Goal: Information Seeking & Learning: Learn about a topic

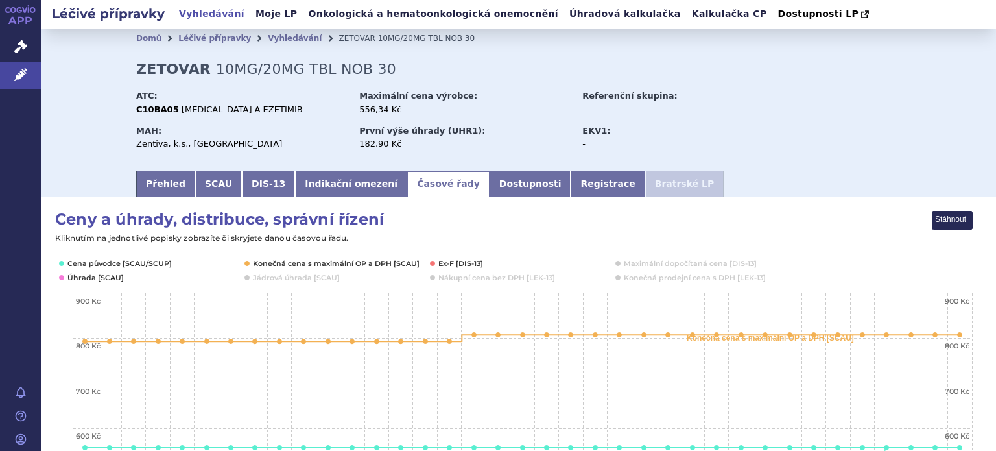
scroll to position [195, 0]
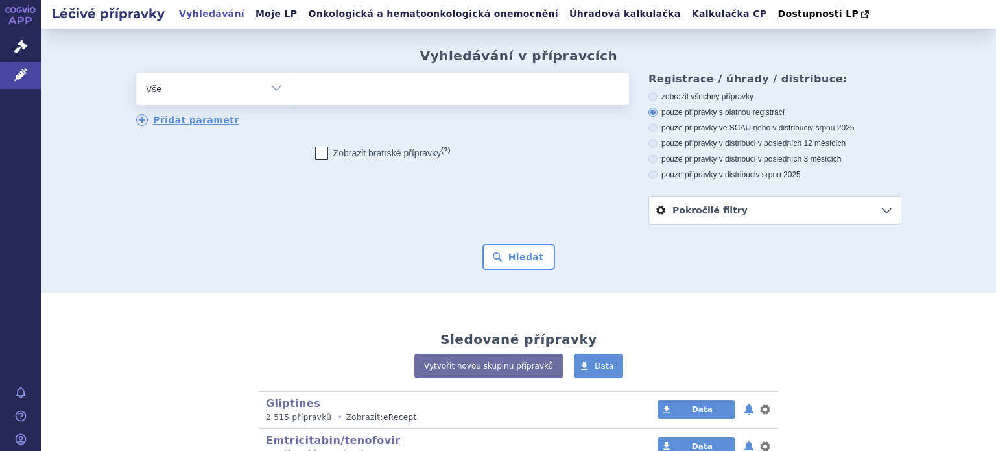
click at [405, 89] on ul at bounding box center [460, 86] width 337 height 27
click at [292, 89] on select at bounding box center [292, 88] width 1 height 32
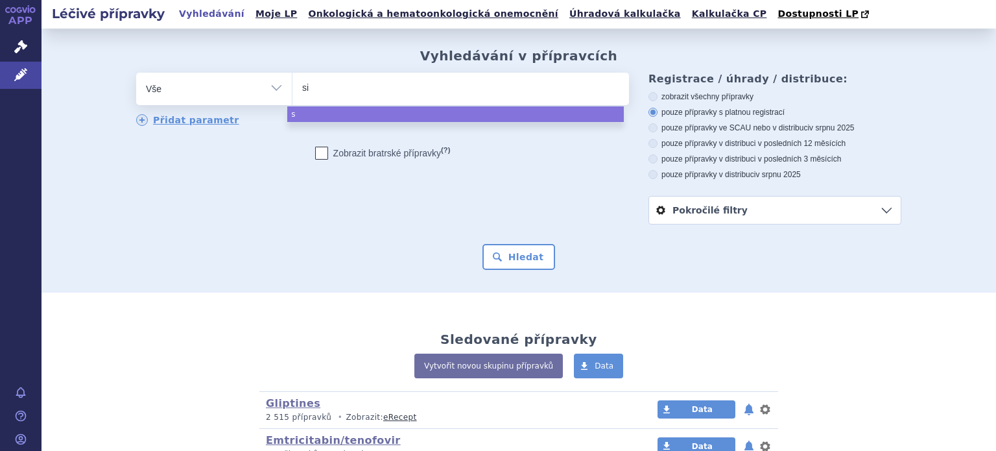
type input "sit"
type input "sita"
type input "sitag"
type input "sitagli"
type input "sitaglim"
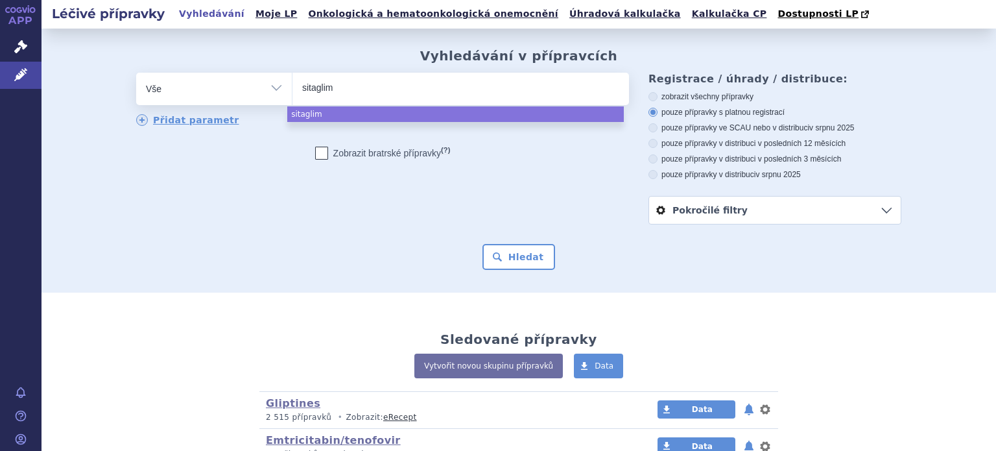
type input "sitaglimp"
type input "sitagli"
type input "sitaglip"
type input "sitaglipt"
type input "sitagliptin"
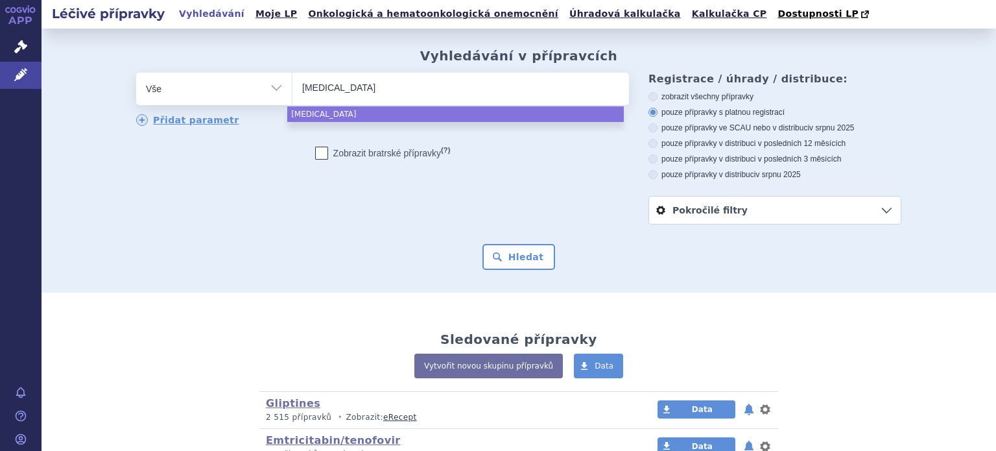
type input "sitagliptin"
type input "sitagliptin met"
type input "sitagliptin metf"
type input "sitagliptin metfo"
type input "sitagliptin metfor"
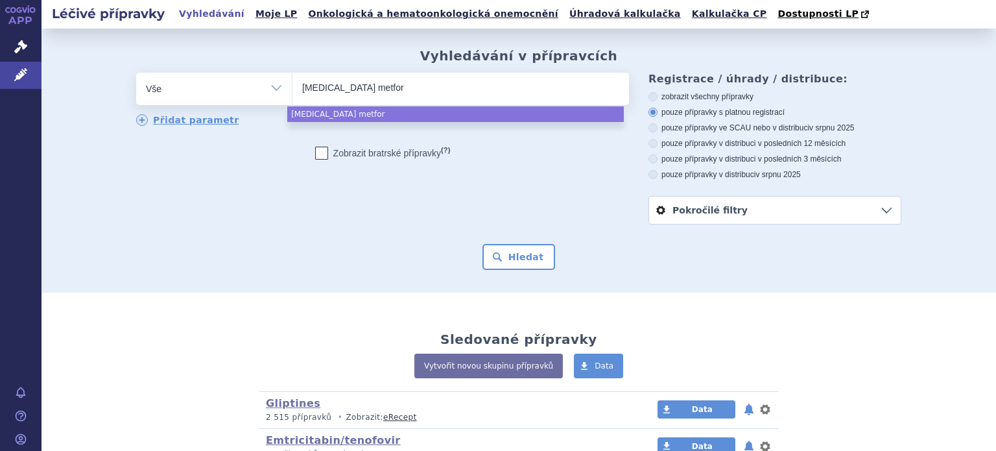
type input "sitagliptin metform"
type input "sitagliptin metformin"
select select "sitagliptin metformin"
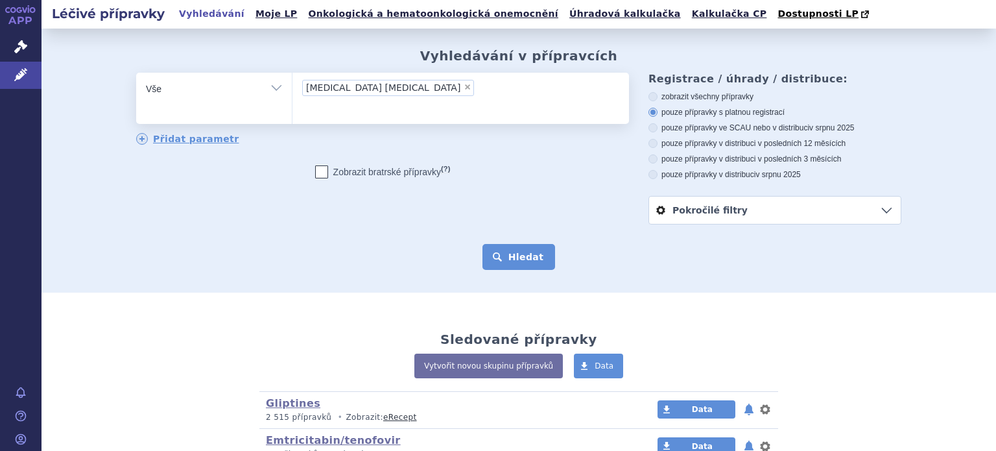
click at [519, 259] on button "Hledat" at bounding box center [518, 257] width 73 height 26
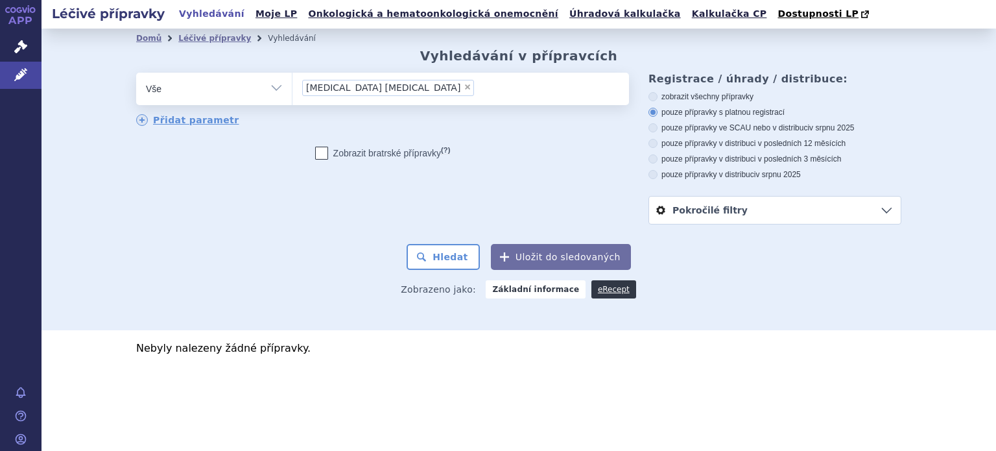
click at [464, 88] on span "×" at bounding box center [468, 87] width 8 height 8
click at [292, 88] on select "sitagliptin metformin" at bounding box center [292, 88] width 1 height 32
select select
type input "ma"
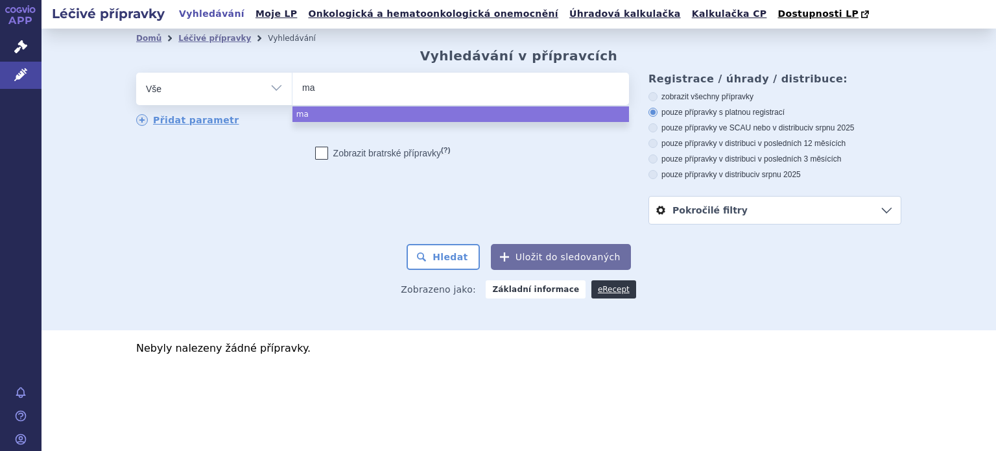
type input "may"
type input "maysi"
type input "maysig"
type input "maysigl"
type input "maysiglu"
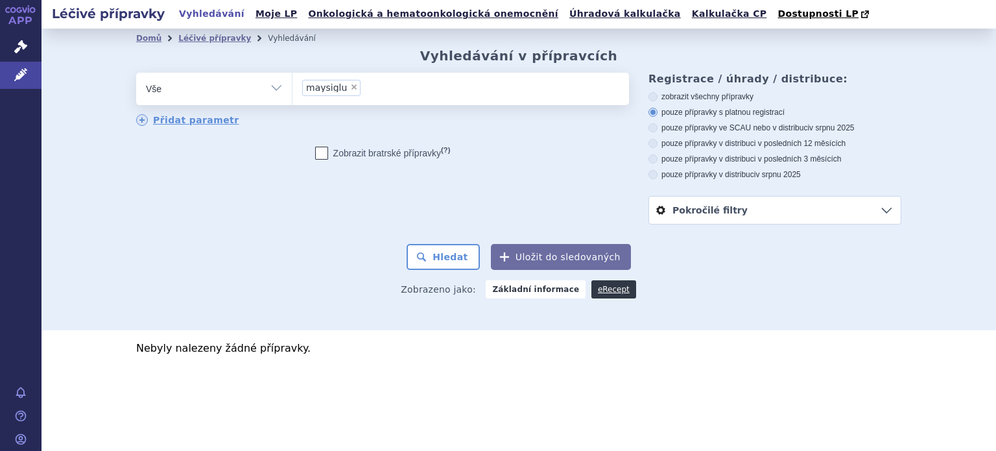
select select "maysiglu"
click at [464, 265] on button "Hledat" at bounding box center [443, 257] width 73 height 26
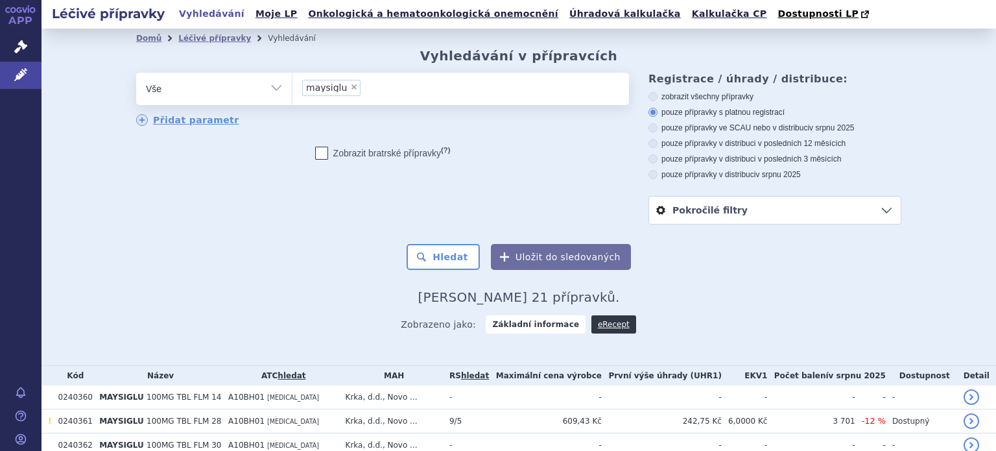
click at [350, 89] on span "×" at bounding box center [354, 87] width 8 height 8
click at [292, 89] on select "maysiglu" at bounding box center [292, 88] width 1 height 32
select select
click at [344, 94] on ul at bounding box center [460, 86] width 337 height 27
click at [292, 94] on select "maysiglu" at bounding box center [292, 88] width 1 height 32
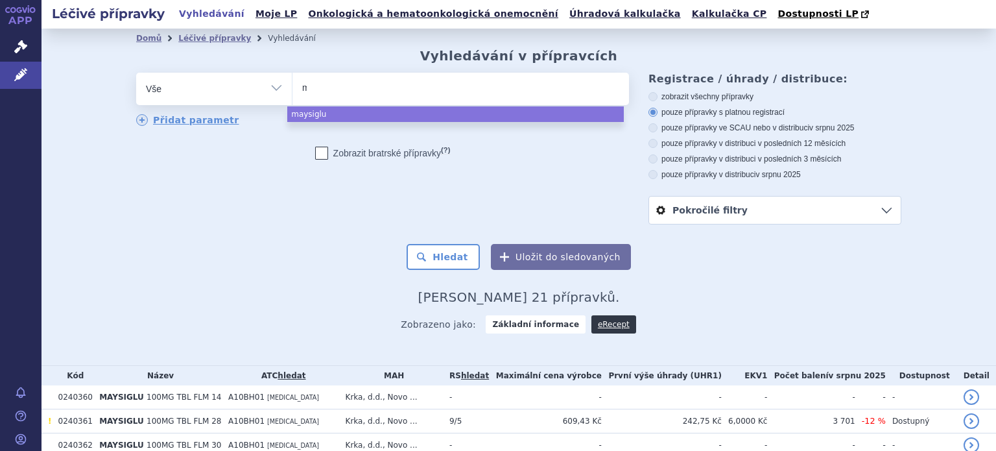
type input "ma"
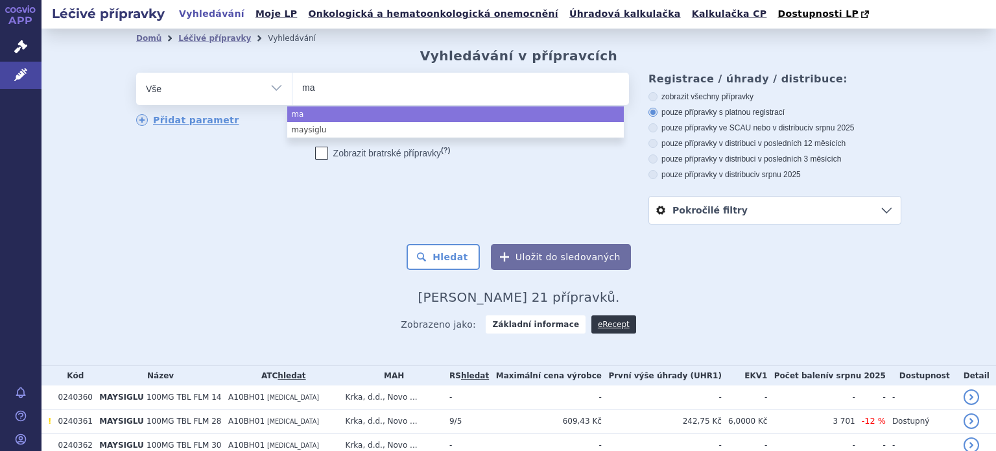
type input "may"
type input "maym"
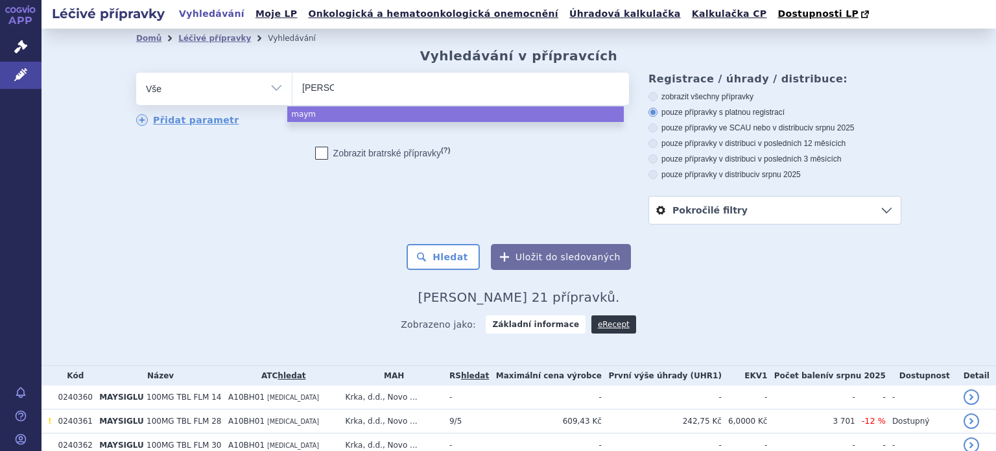
type input "maymet"
type input "maymetsi"
select select "maymetsi"
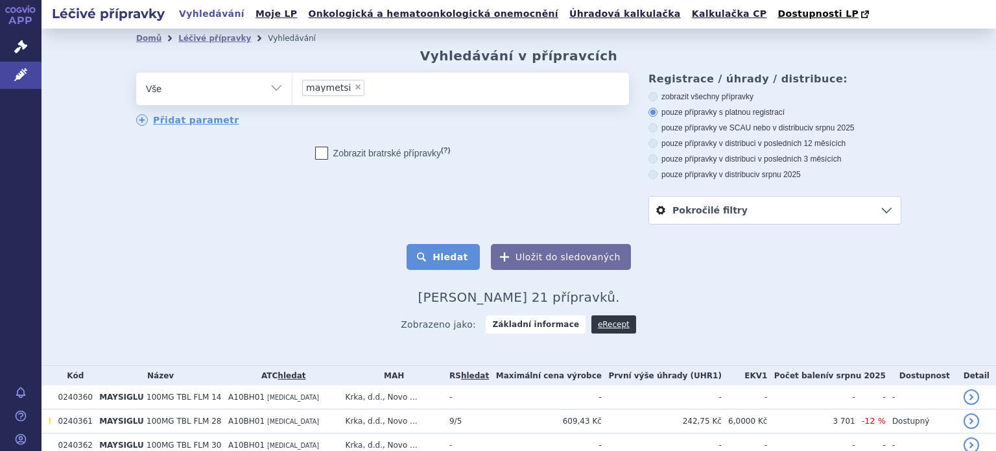
click at [438, 253] on button "Hledat" at bounding box center [443, 257] width 73 height 26
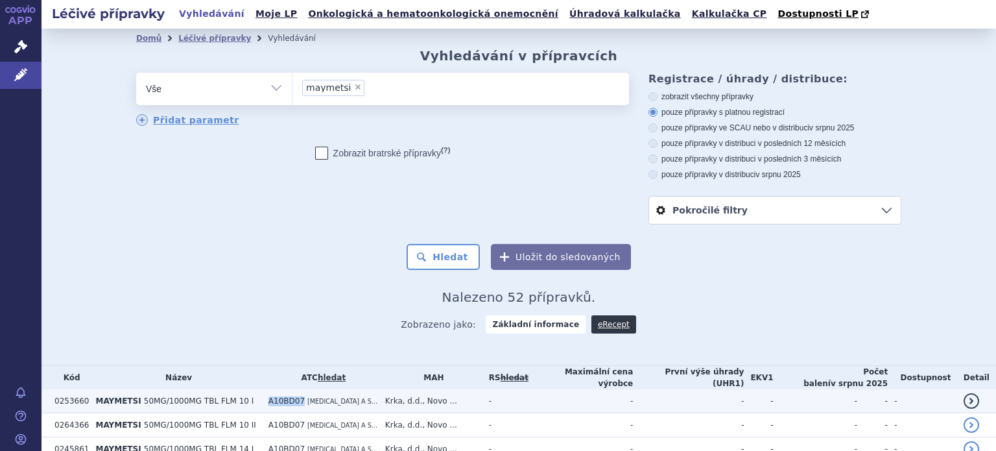
drag, startPoint x: 270, startPoint y: 399, endPoint x: 304, endPoint y: 403, distance: 33.2
click at [304, 403] on td "A10BD07 METFORMIN A S..." at bounding box center [320, 401] width 117 height 24
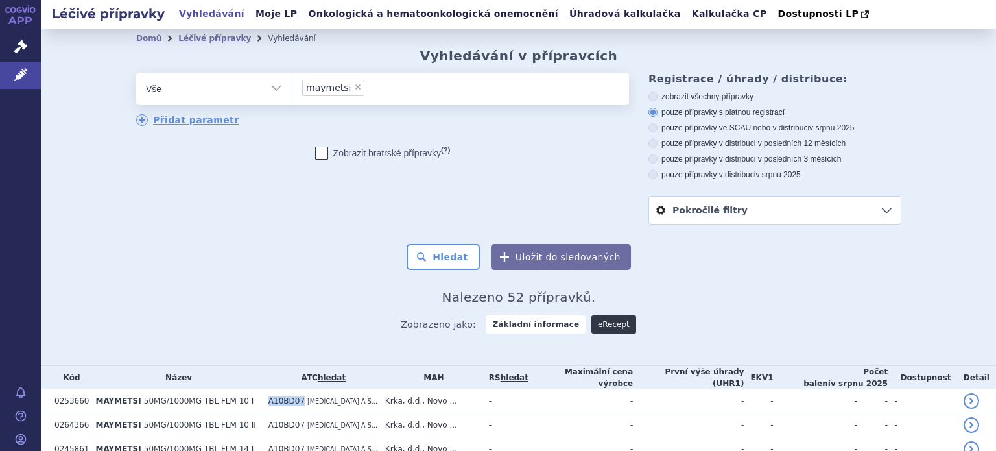
copy span "A10BD07"
click at [354, 88] on span "×" at bounding box center [358, 87] width 8 height 8
click at [292, 88] on select "maymetsi" at bounding box center [292, 88] width 1 height 32
select select
click at [347, 93] on ul at bounding box center [460, 86] width 337 height 27
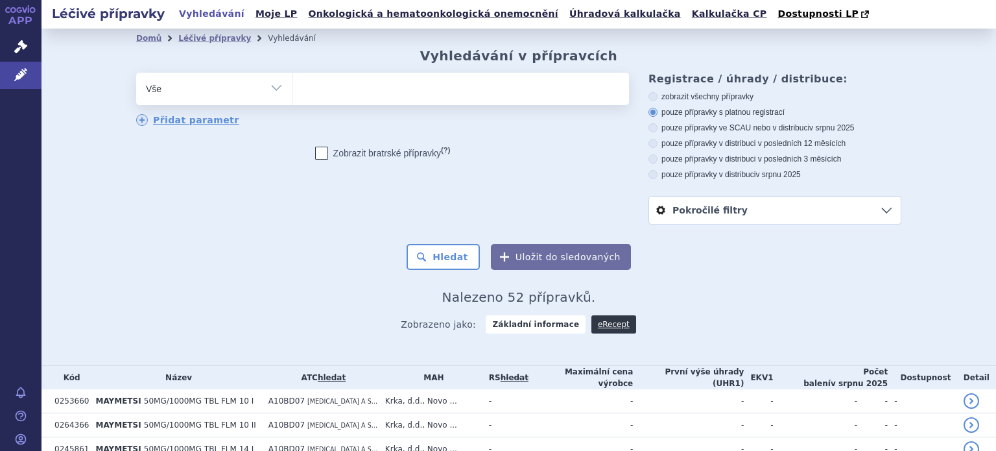
click at [292, 93] on select "maymetsi" at bounding box center [292, 88] width 1 height 32
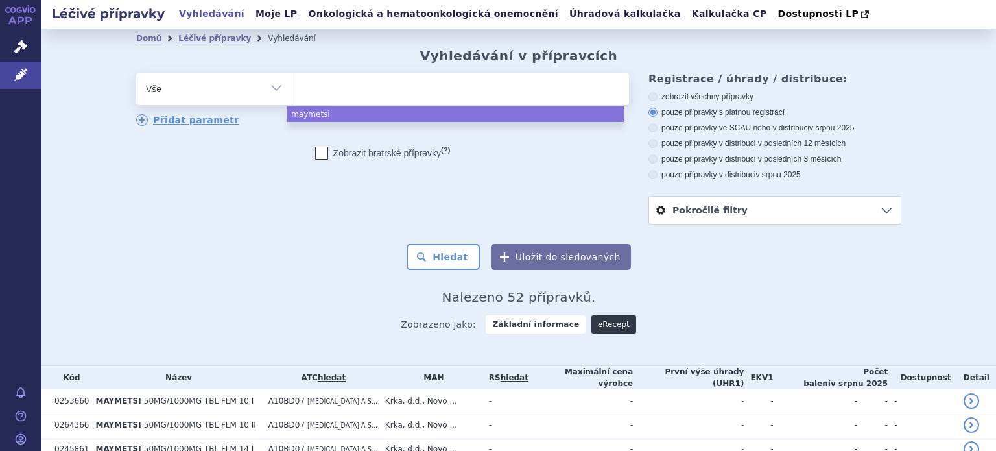
paste input "A10BD07"
type input "A10BD07"
select select "A10BD07"
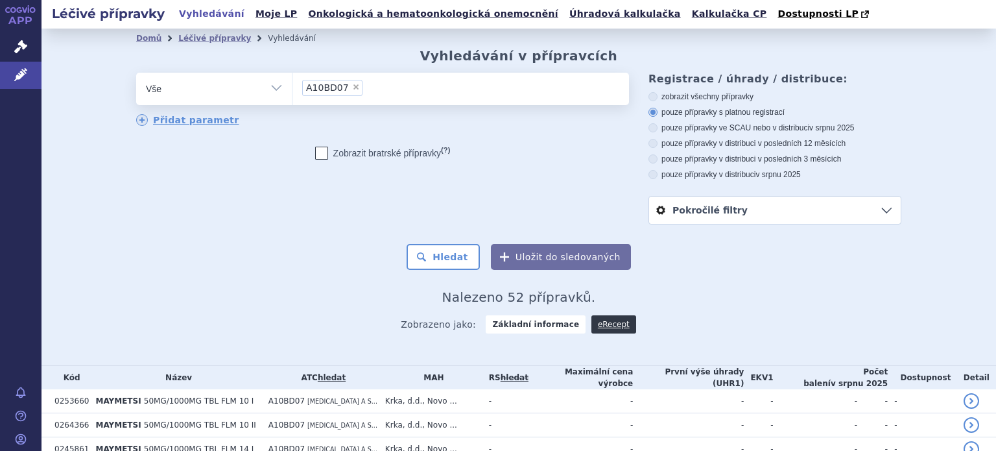
drag, startPoint x: 446, startPoint y: 272, endPoint x: 448, endPoint y: 265, distance: 7.0
click at [446, 272] on div "Domů Léčivé přípravky Vyhledávání Vyhledávání v přípravcích odstranit Vše Přípr…" at bounding box center [518, 195] width 817 height 294
click at [449, 261] on button "Hledat" at bounding box center [443, 257] width 73 height 26
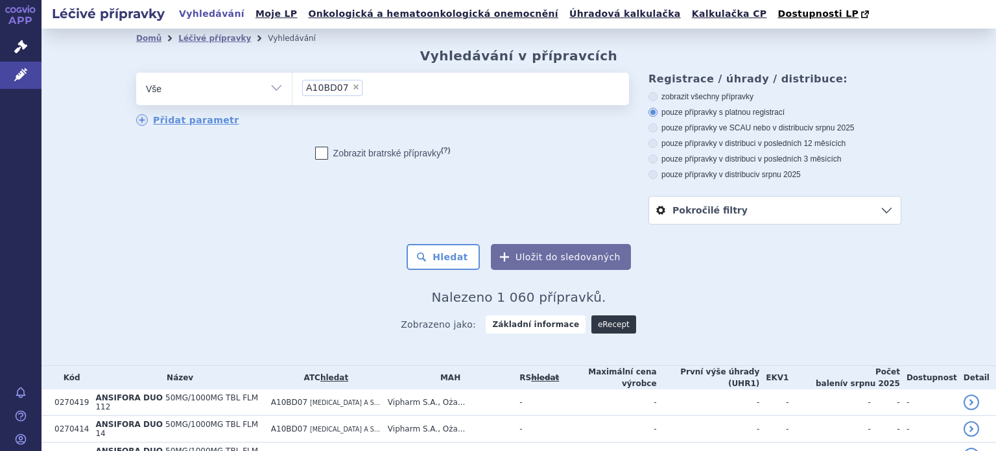
click at [603, 334] on div "Zobrazeno jako: Základní informace eRecept" at bounding box center [518, 324] width 765 height 38
click at [603, 326] on link "eRecept" at bounding box center [613, 324] width 45 height 18
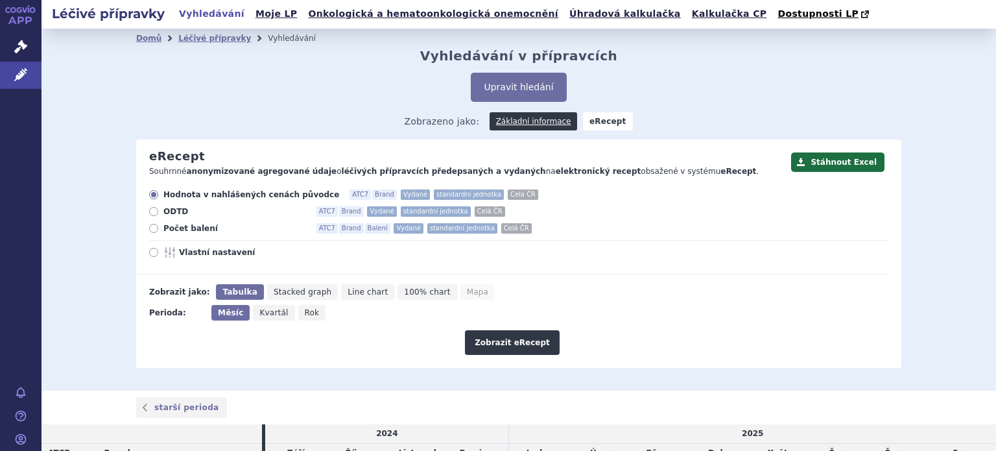
click at [204, 246] on div "Hodnota v nahlášených cenách původce ATC7 Brand Vydané standardní jednotka Celá…" at bounding box center [512, 231] width 752 height 85
click at [204, 250] on span "Vlastní nastavení" at bounding box center [250, 252] width 143 height 10
click at [159, 250] on input "Vlastní nastavení" at bounding box center [154, 254] width 8 height 8
radio input "true"
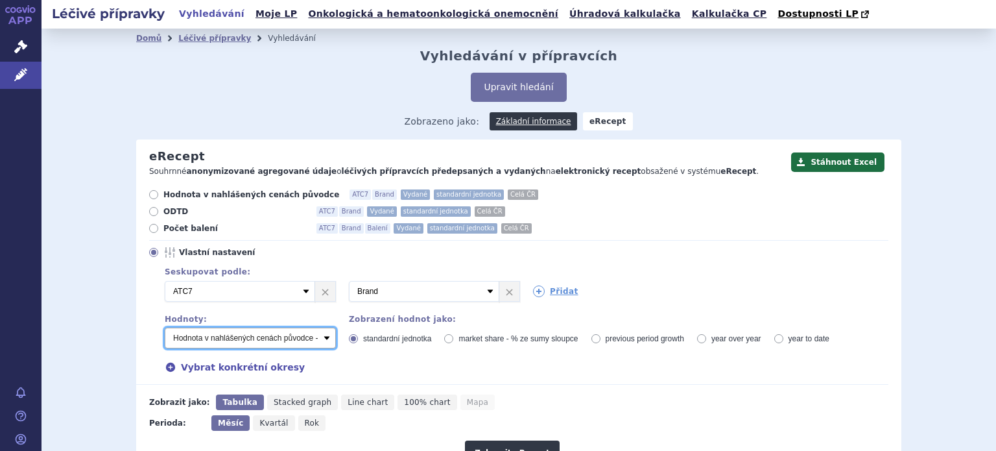
click at [320, 339] on select "Počet balení - vydané Hodnota v nahlášených cenách původce - vydané [DIS-13] Ho…" at bounding box center [250, 337] width 171 height 21
select select "predepsaneUtdd"
click at [165, 328] on select "Počet balení - vydané Hodnota v nahlášených cenách původce - vydané [DIS-13] Ho…" at bounding box center [250, 337] width 171 height 21
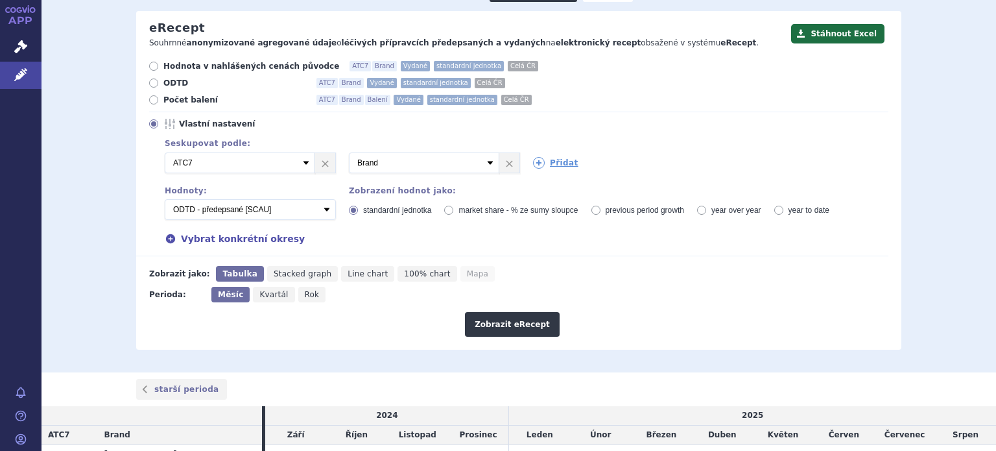
scroll to position [130, 0]
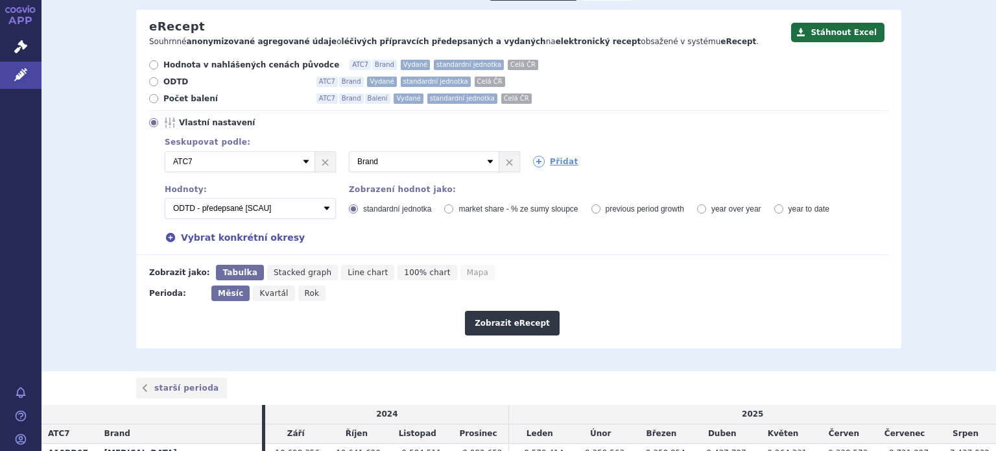
click at [269, 292] on span "Kvartál" at bounding box center [273, 293] width 29 height 9
click at [261, 292] on input "Kvartál" at bounding box center [257, 289] width 8 height 8
radio input "true"
click at [510, 321] on button "Zobrazit eRecept" at bounding box center [512, 323] width 95 height 25
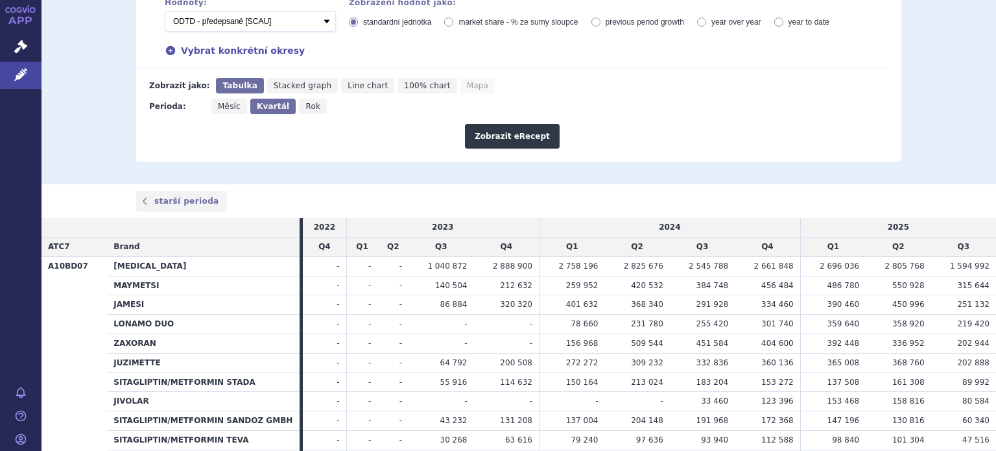
scroll to position [315, 0]
click at [224, 114] on icon "Měsíc" at bounding box center [229, 108] width 36 height 16
click at [220, 108] on input "Měsíc" at bounding box center [215, 104] width 8 height 8
radio input "true"
click at [518, 134] on button "Zobrazit eRecept" at bounding box center [512, 137] width 95 height 25
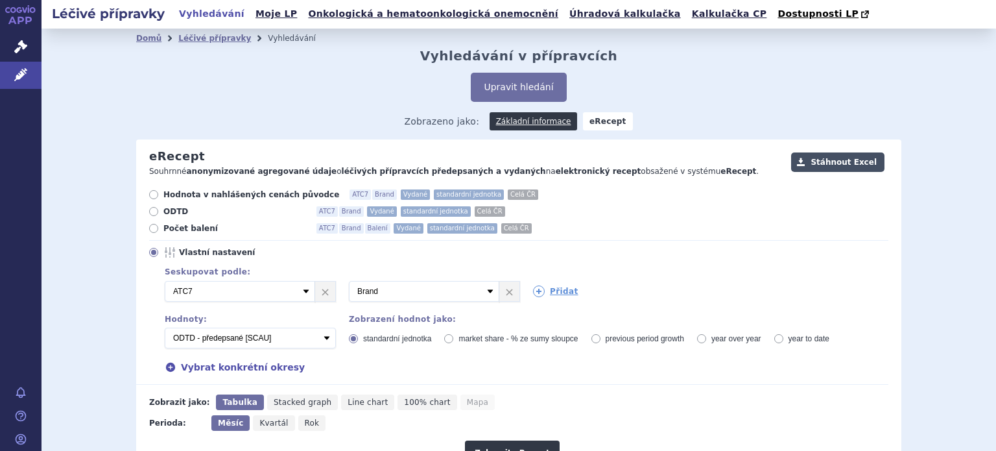
click at [843, 162] on button "Stáhnout Excel" at bounding box center [837, 161] width 93 height 19
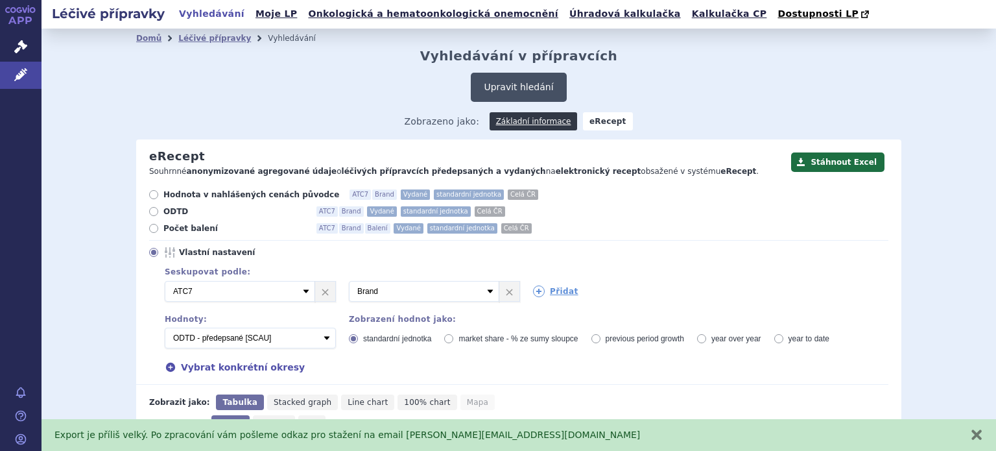
click at [527, 85] on button "Upravit hledání" at bounding box center [518, 87] width 95 height 29
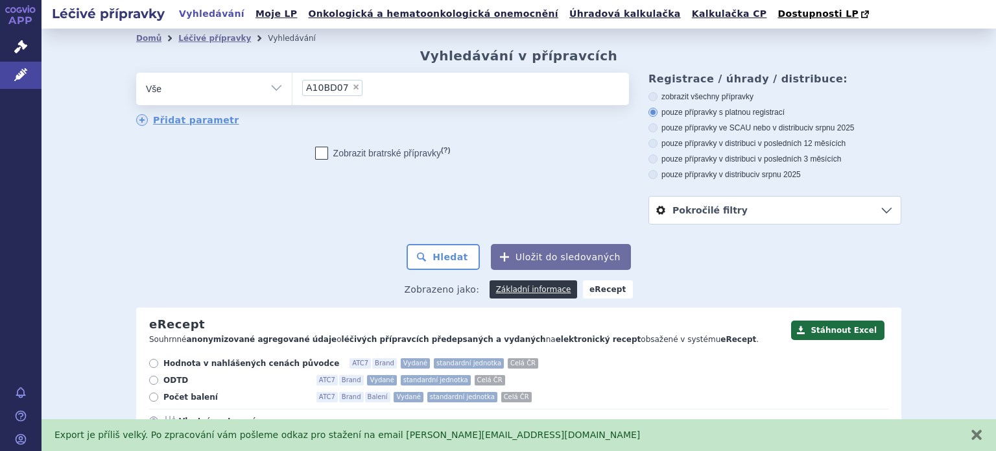
click at [362, 87] on ul "× A10BD07" at bounding box center [460, 87] width 337 height 29
click at [292, 87] on select "A10BD07" at bounding box center [292, 88] width 1 height 32
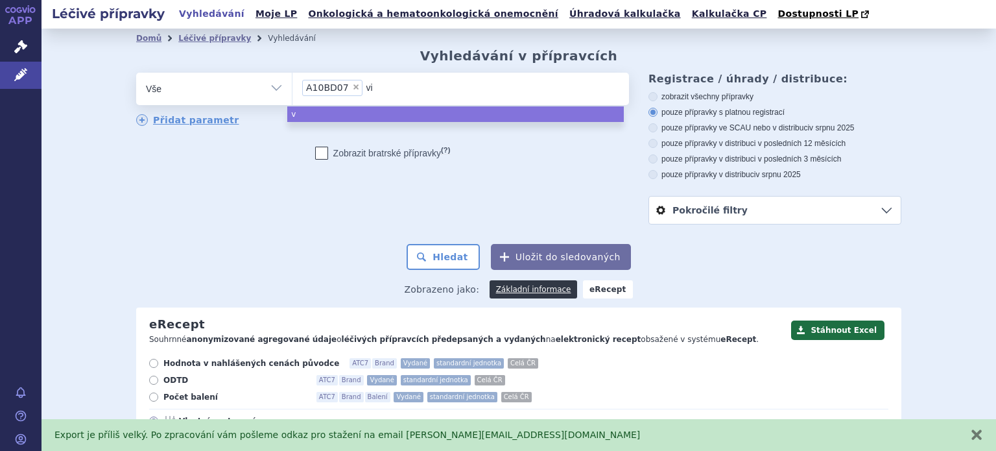
type input "vil"
type input "vilda"
type input "vildagl"
type input "vildagli"
type input "vildaglipt"
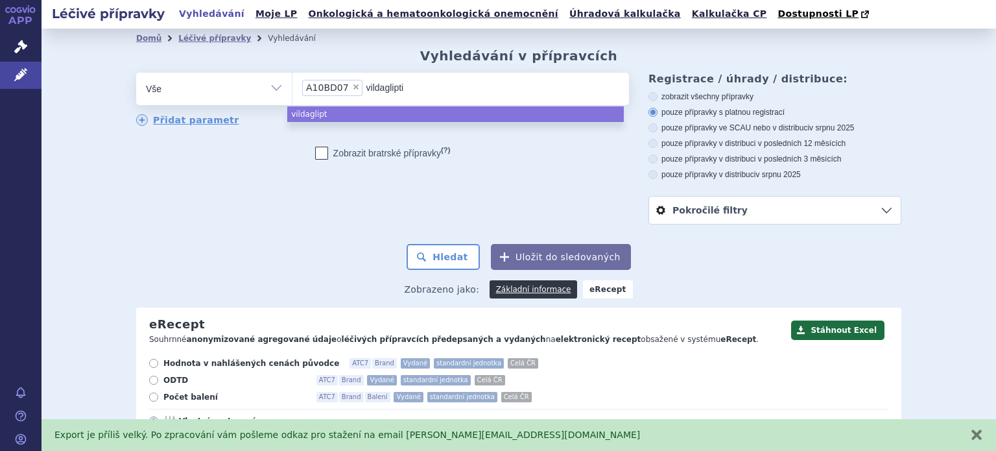
type input "vildagliptin"
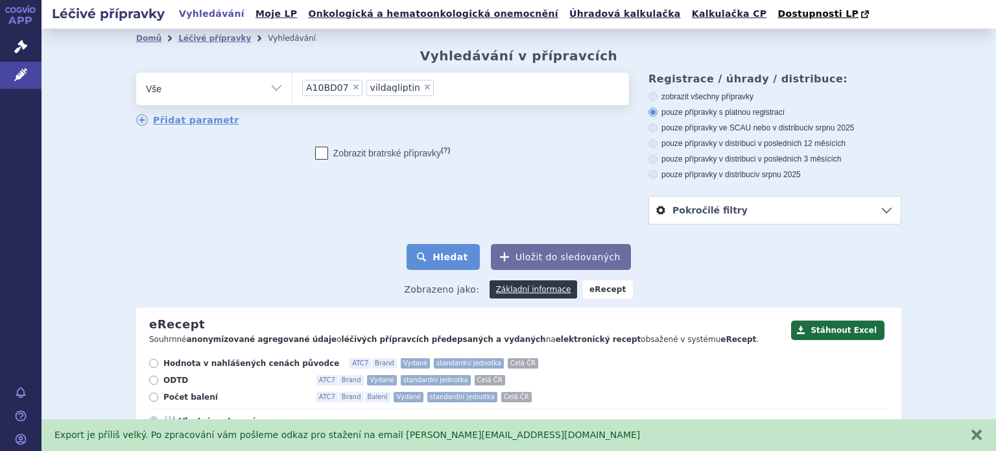
click at [457, 261] on button "Hledat" at bounding box center [443, 257] width 73 height 26
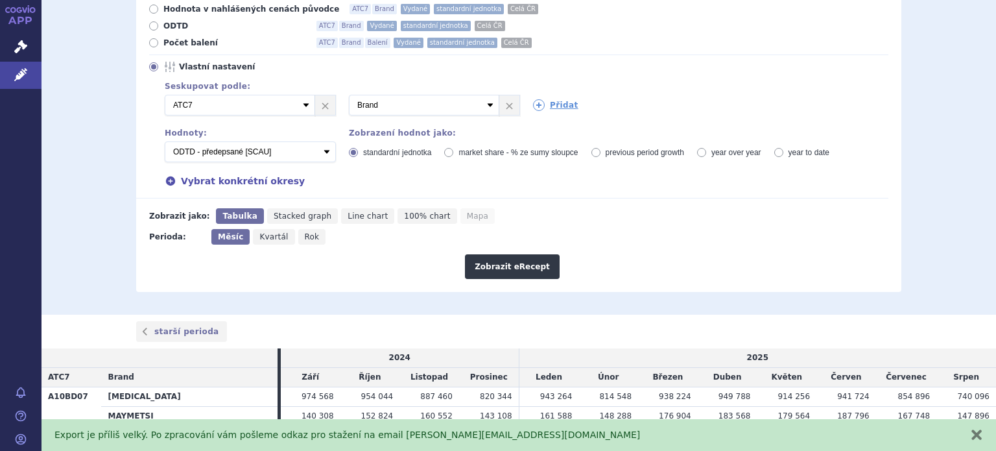
scroll to position [389, 0]
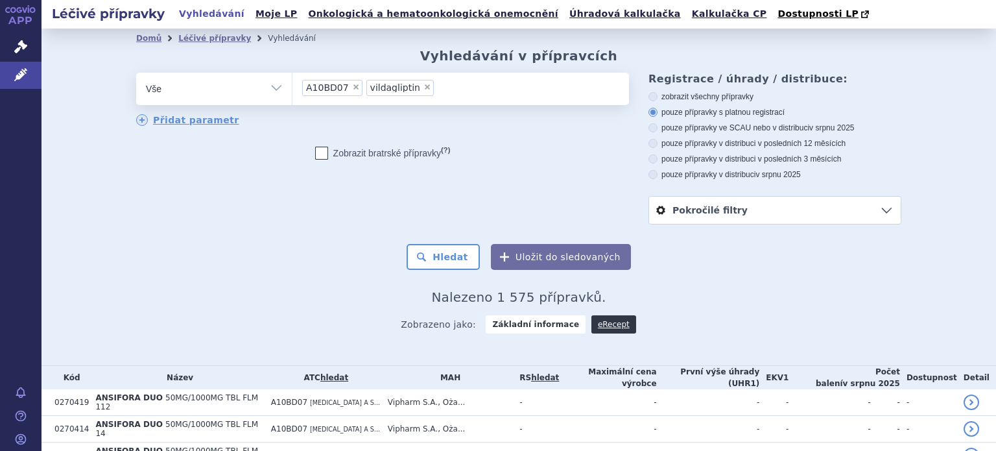
click at [423, 89] on span "×" at bounding box center [427, 87] width 8 height 8
click at [292, 89] on select "A10BD07 vildagliptin" at bounding box center [292, 88] width 1 height 32
paste input "A10BH02"
type input "A10BH02"
paste input "A10BH01"
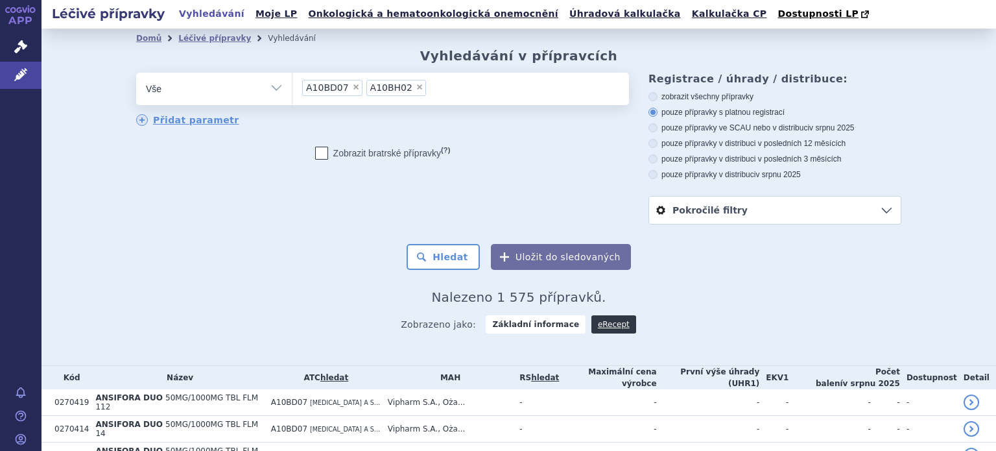
type input "A10BH01"
paste input "A10BD08"
type input "A10BD08"
click at [436, 254] on button "Hledat" at bounding box center [443, 257] width 73 height 26
click at [611, 324] on link "eRecept" at bounding box center [613, 324] width 45 height 18
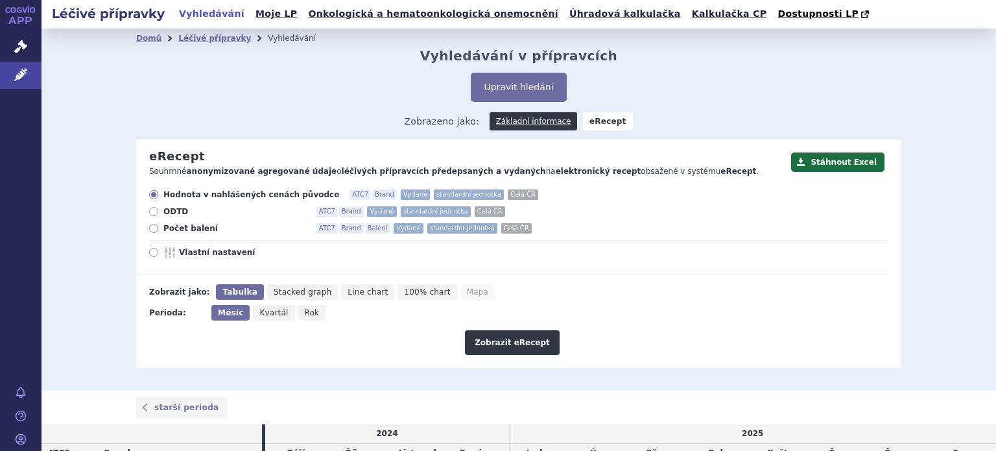
click at [151, 251] on icon at bounding box center [153, 252] width 9 height 9
click at [151, 251] on input "Vlastní nastavení" at bounding box center [154, 254] width 8 height 8
radio input "true"
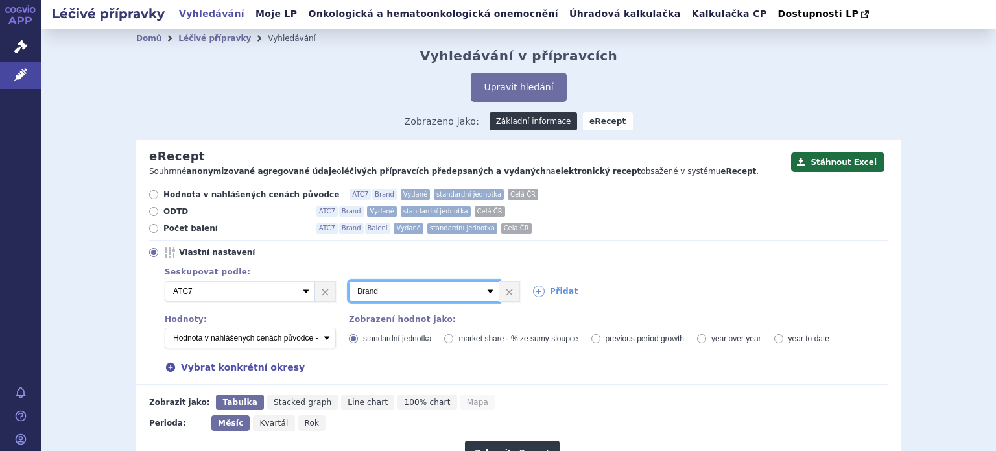
click at [449, 292] on select "Vyberte groupování ATC3 ATC5 ATC7 Brand Balení Síla Forma SÚKL kód MAH VPOIS Re…" at bounding box center [424, 291] width 150 height 21
select select "atc7"
click at [349, 281] on select "Vyberte groupování ATC3 ATC5 ATC7 Brand Balení Síla Forma SÚKL kód MAH VPOIS Re…" at bounding box center [424, 291] width 150 height 21
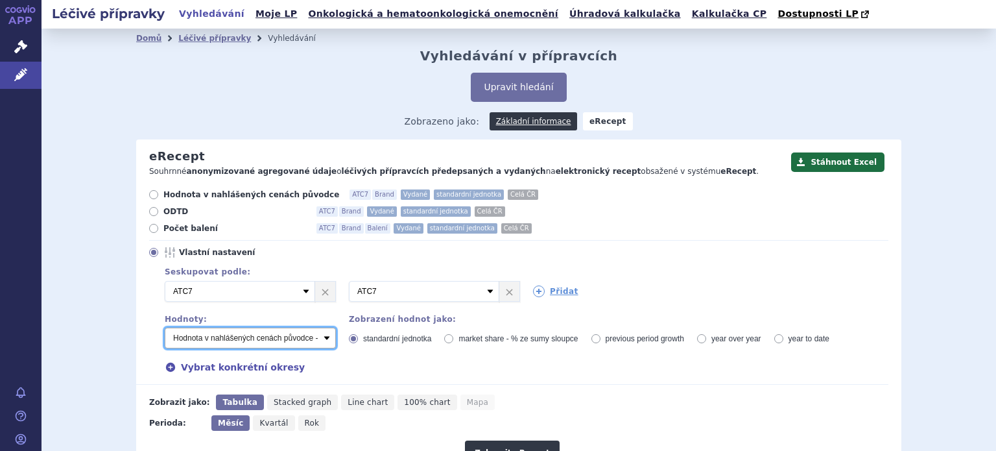
click at [292, 337] on select "Počet balení - vydané Hodnota v nahlášených cenách původce - vydané [DIS-13] Ho…" at bounding box center [250, 337] width 171 height 21
select select "predepsaneUtdd"
click at [165, 328] on select "Počet balení - vydané Hodnota v nahlášených cenách původce - vydané [DIS-13] Ho…" at bounding box center [250, 337] width 171 height 21
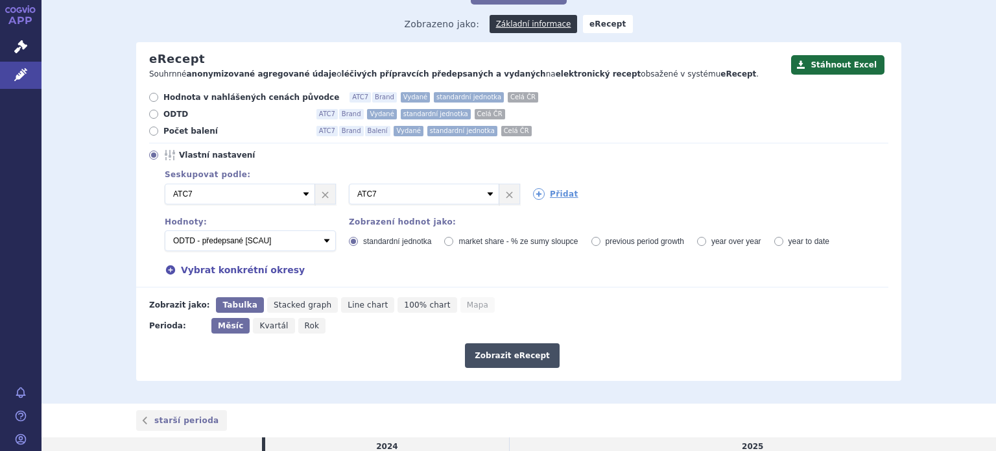
scroll to position [130, 0]
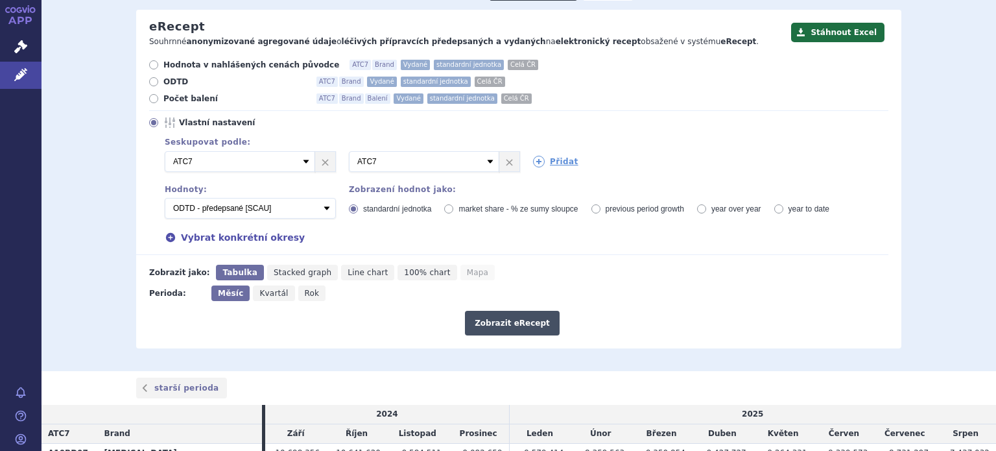
click at [523, 321] on button "Zobrazit eRecept" at bounding box center [512, 323] width 95 height 25
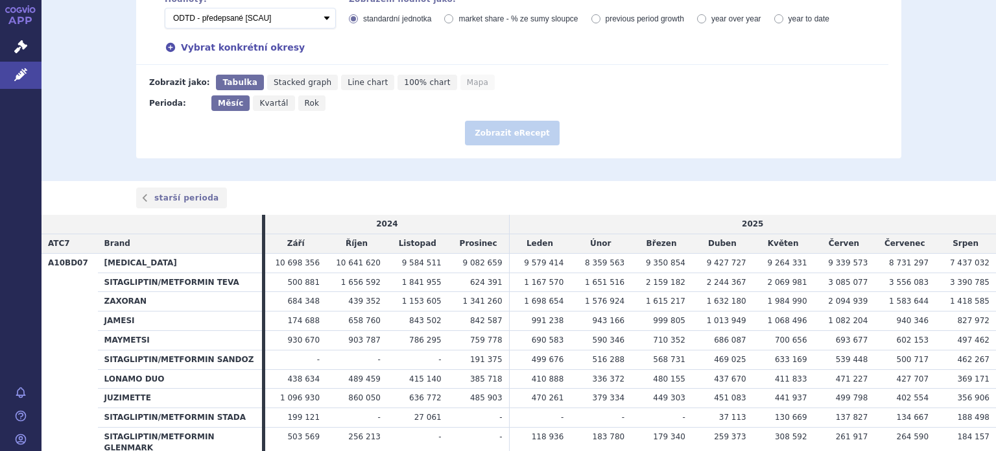
scroll to position [324, 0]
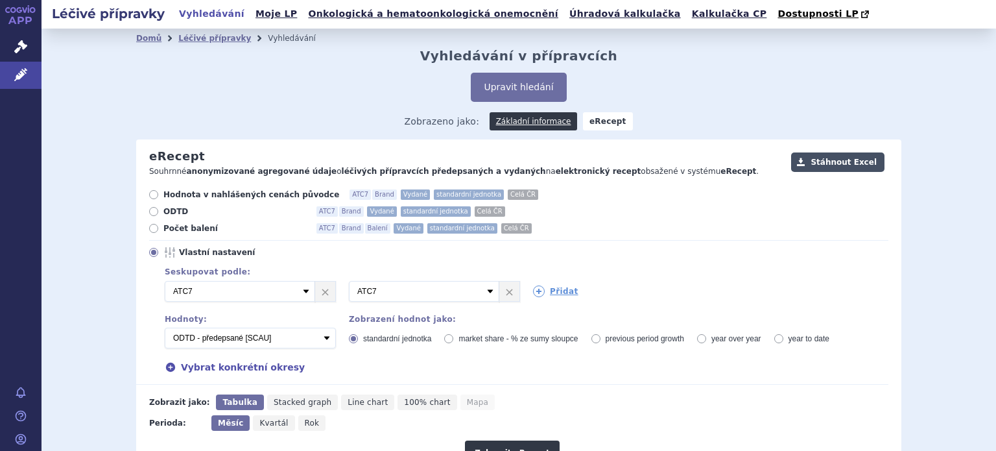
click at [837, 160] on button "Stáhnout Excel" at bounding box center [837, 161] width 93 height 19
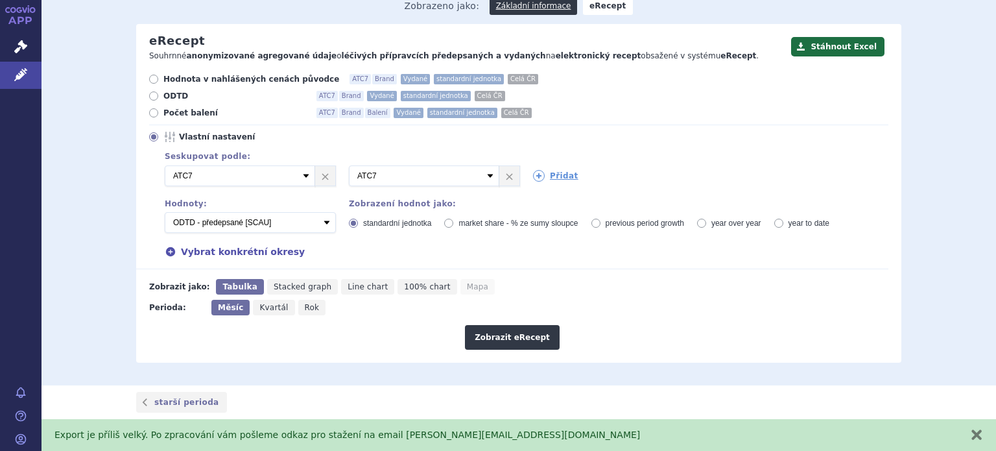
scroll to position [77, 0]
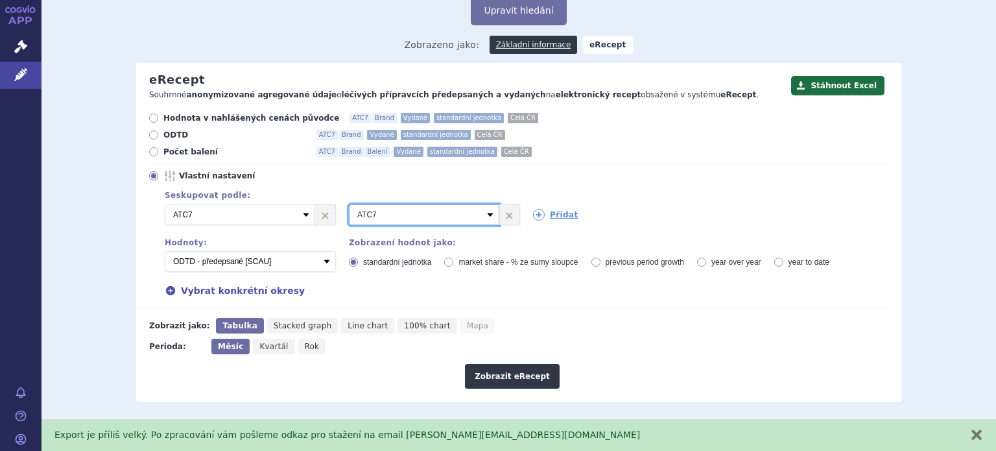
click at [404, 216] on select "Vyberte groupování ATC3 ATC5 ATC7 Brand Balení Síla Forma SÚKL kód MAH VPOIS Re…" at bounding box center [424, 214] width 150 height 21
select select "referenceGroup"
click at [349, 205] on select "Vyberte groupování ATC3 ATC5 ATC7 Brand Balení Síla Forma SÚKL kód MAH VPOIS Re…" at bounding box center [424, 214] width 150 height 21
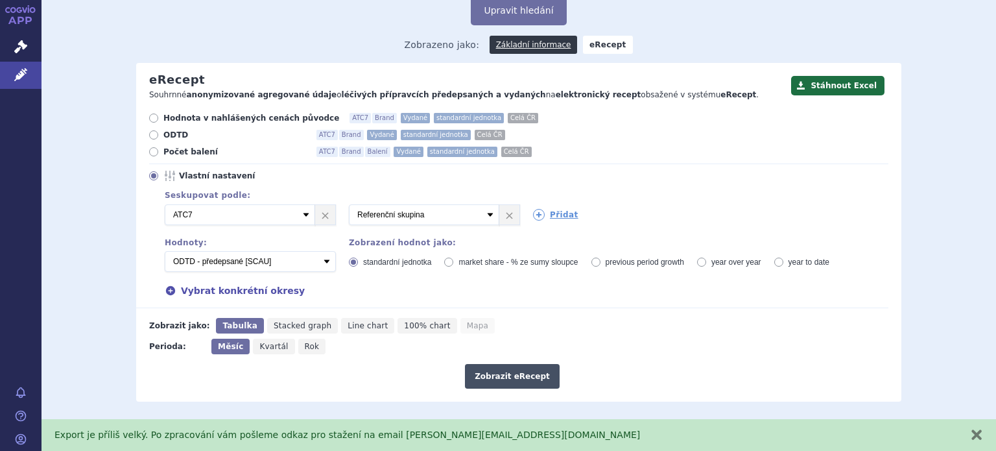
click at [496, 379] on button "Zobrazit eRecept" at bounding box center [512, 376] width 95 height 25
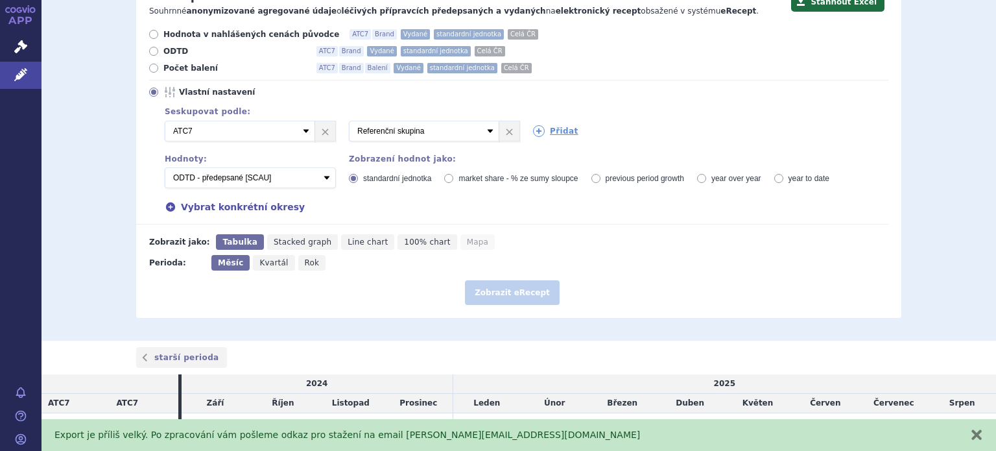
scroll to position [271, 0]
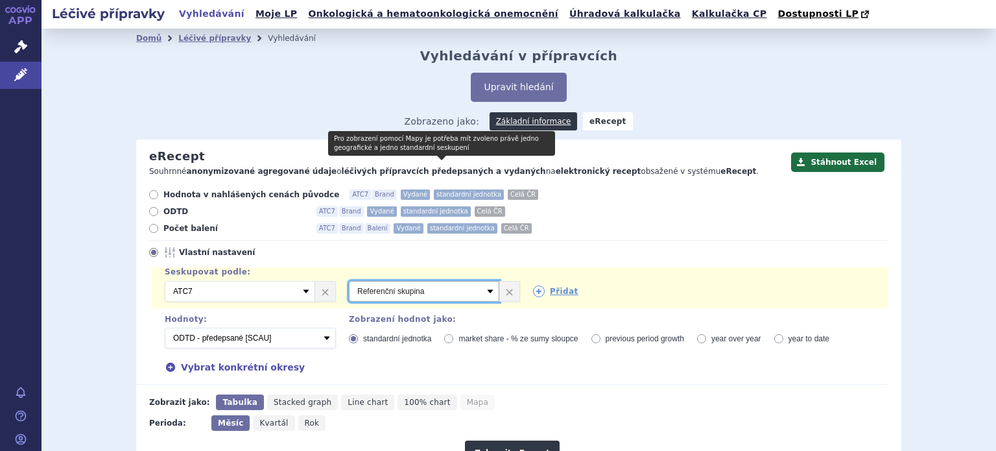
click at [481, 281] on select "Vyberte groupování ATC3 ATC5 ATC7 Brand Balení Síla Forma SÚKL kód MAH VPOIS Re…" at bounding box center [424, 291] width 150 height 21
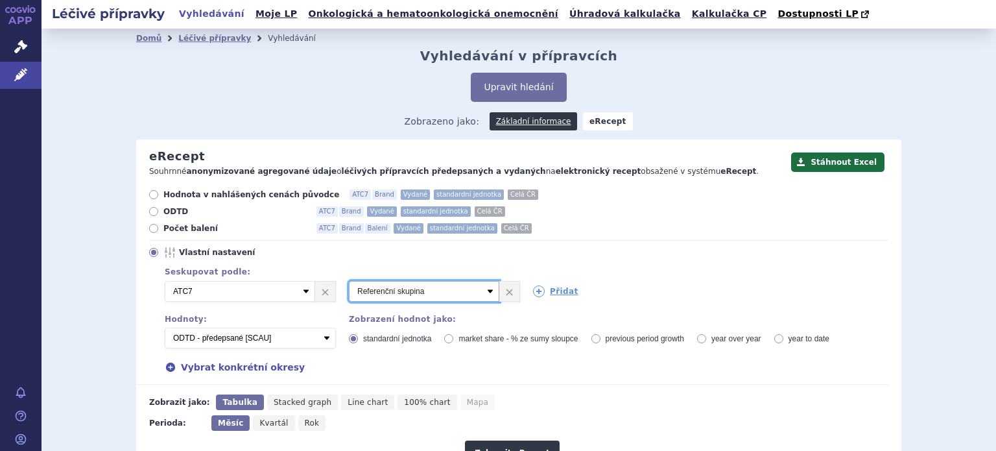
scroll to position [233, 0]
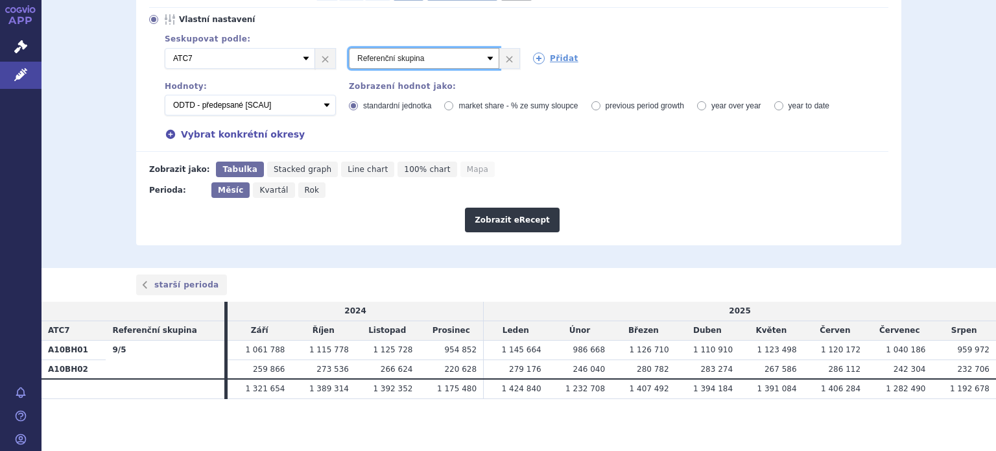
click at [484, 57] on select "Vyberte groupování ATC3 ATC5 ATC7 Brand Balení Síla Forma SÚKL kód MAH VPOIS Re…" at bounding box center [424, 58] width 150 height 21
select select "atc5"
click at [349, 49] on select "Vyberte groupování ATC3 ATC5 ATC7 Brand Balení Síla Forma SÚKL kód MAH VPOIS Re…" at bounding box center [424, 58] width 150 height 21
click at [519, 220] on button "Zobrazit eRecept" at bounding box center [512, 220] width 95 height 25
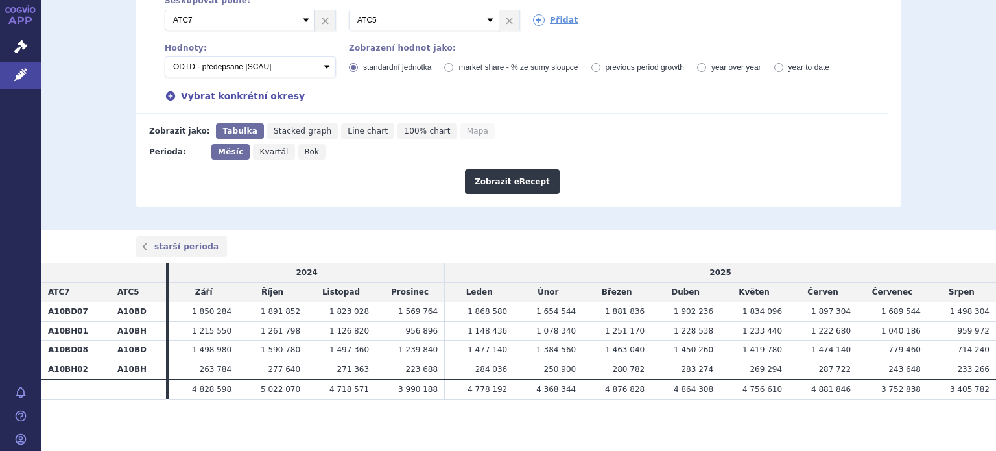
scroll to position [77, 0]
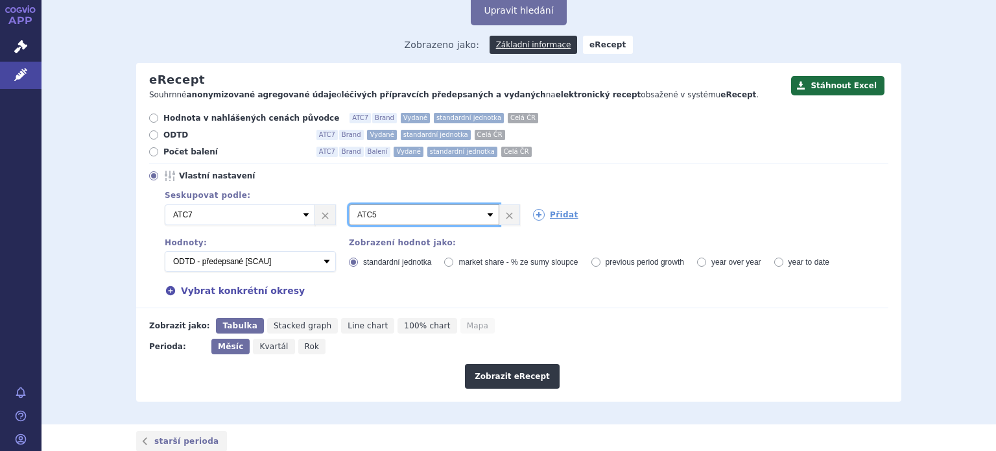
click at [478, 215] on select "Vyberte groupování ATC3 ATC5 ATC7 Brand Balení Síla Forma SÚKL kód MAH VPOIS Re…" at bounding box center [424, 214] width 150 height 21
select select "vpois"
click at [349, 205] on select "Vyberte groupování ATC3 ATC5 ATC7 Brand Balení Síla Forma SÚKL kód MAH VPOIS Re…" at bounding box center [424, 214] width 150 height 21
click at [514, 372] on button "Zobrazit eRecept" at bounding box center [512, 376] width 95 height 25
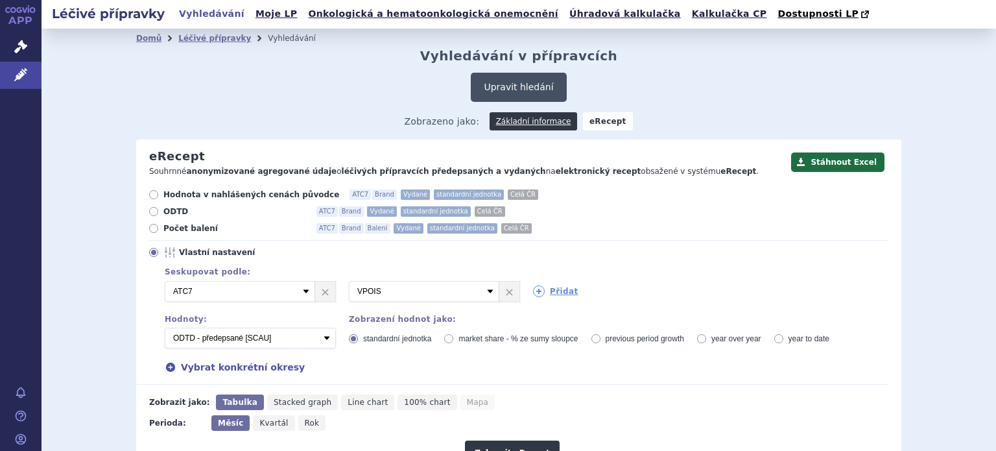
click at [536, 86] on button "Upravit hledání" at bounding box center [518, 87] width 95 height 29
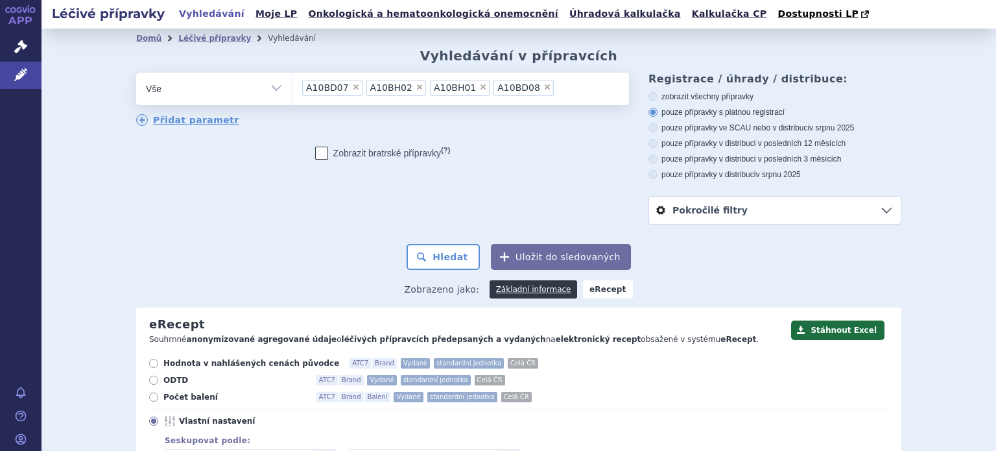
click at [352, 88] on span "×" at bounding box center [356, 87] width 8 height 8
click at [292, 88] on select "A10BD07 A10BH02 A10BH01 A10BD08" at bounding box center [292, 88] width 1 height 32
click at [351, 88] on span "×" at bounding box center [355, 87] width 8 height 8
click at [292, 88] on select "A10BD07 A10BH02 A10BH01 A10BD08" at bounding box center [292, 88] width 1 height 32
click at [351, 88] on span "×" at bounding box center [355, 87] width 8 height 8
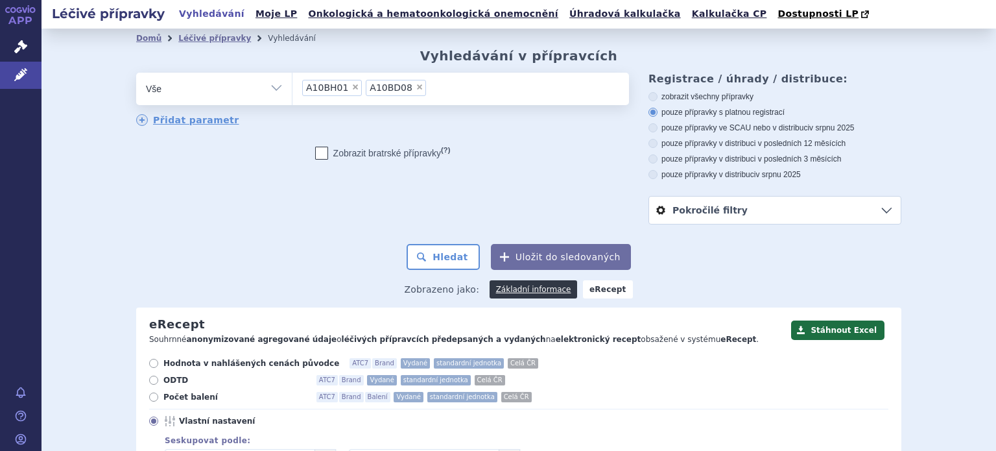
click at [292, 88] on select "A10BD07 A10BH02 A10BH01 A10BD08" at bounding box center [292, 88] width 1 height 32
select select "A10BD08"
click at [352, 88] on span "×" at bounding box center [356, 87] width 8 height 8
click at [292, 88] on select "A10BD07 A10BH02 A10BH01 A10BD08" at bounding box center [292, 88] width 1 height 32
select select
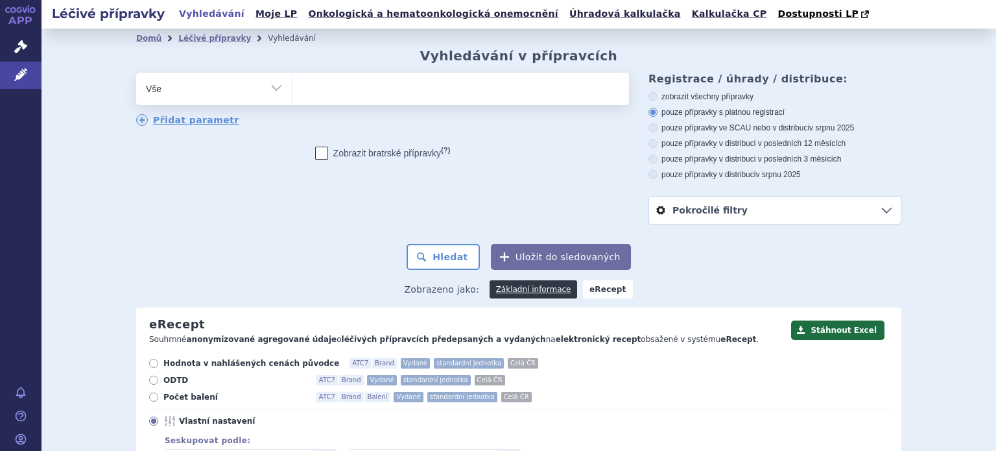
click at [348, 88] on ul at bounding box center [460, 86] width 337 height 27
click at [292, 88] on select "A10BD07 A10BH02 A10BH01 A10BD08" at bounding box center [292, 88] width 1 height 32
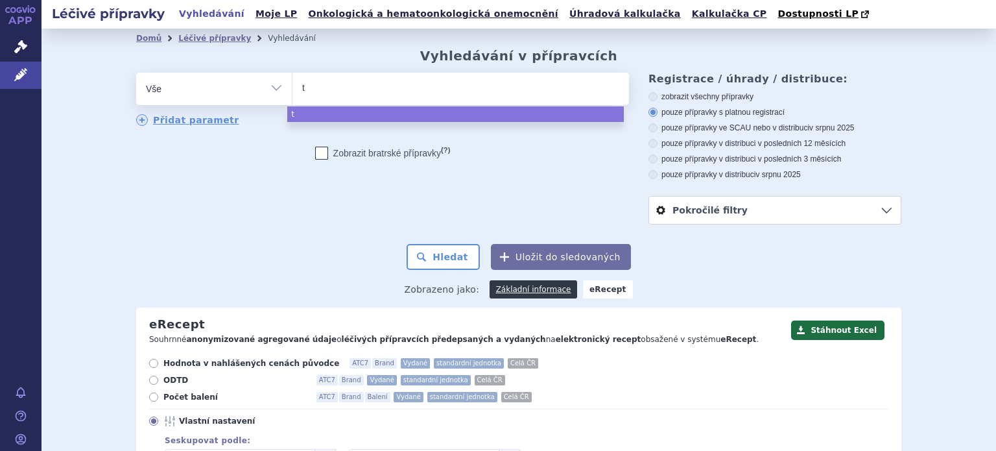
type input "te"
type input "t"
type input "y"
type input "yl"
type input "ylp"
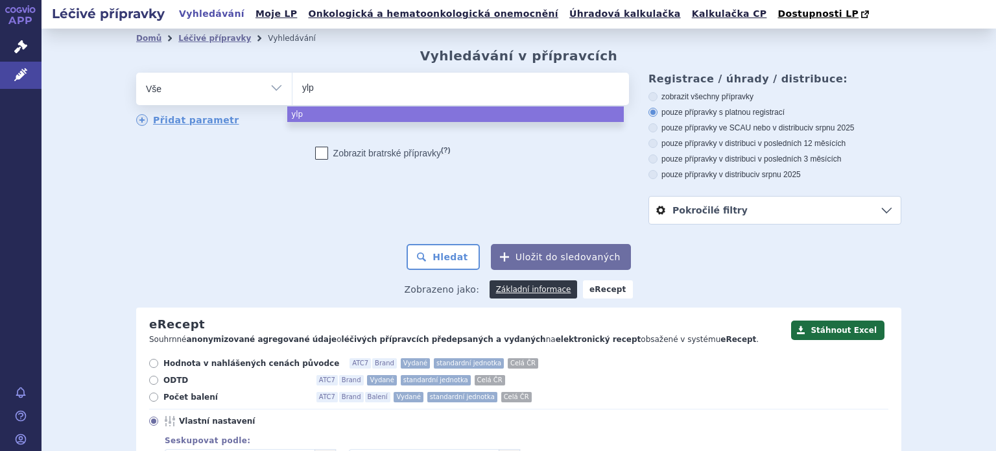
type input "ylpi"
type input "ylpio"
select select "ylpio"
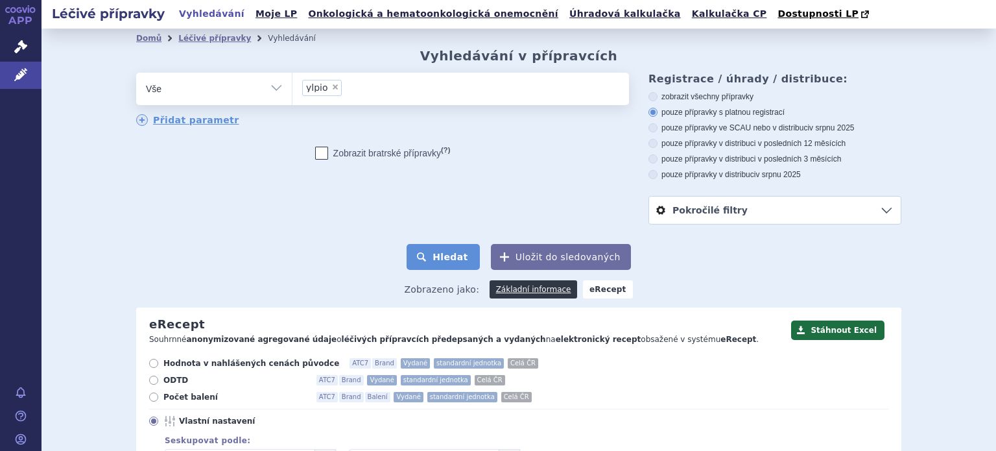
click at [436, 256] on button "Hledat" at bounding box center [443, 257] width 73 height 26
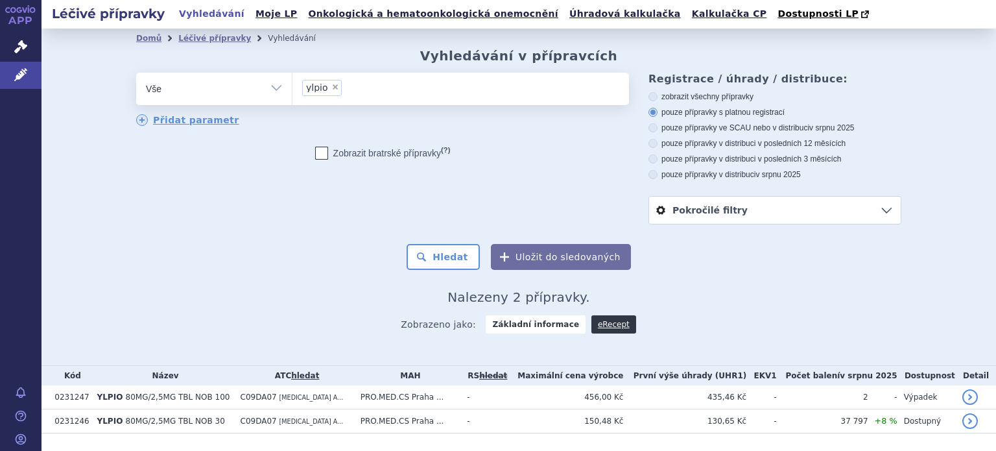
scroll to position [34, 0]
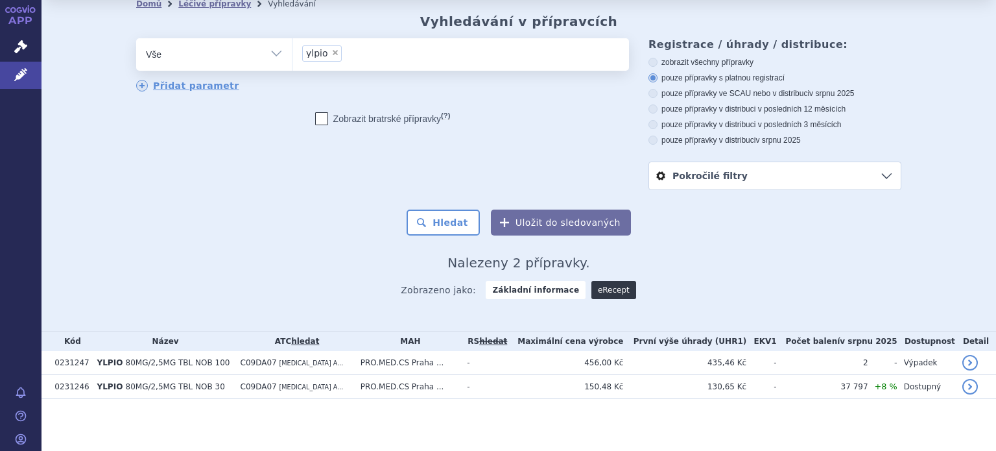
click at [601, 298] on link "eRecept" at bounding box center [613, 290] width 45 height 18
click at [601, 287] on link "eRecept" at bounding box center [613, 290] width 45 height 18
click at [601, 293] on link "eRecept" at bounding box center [613, 290] width 45 height 18
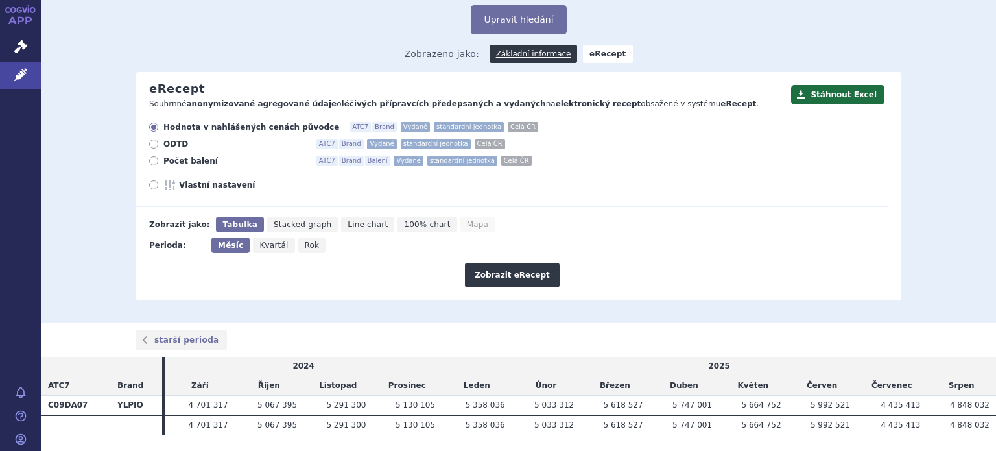
scroll to position [104, 0]
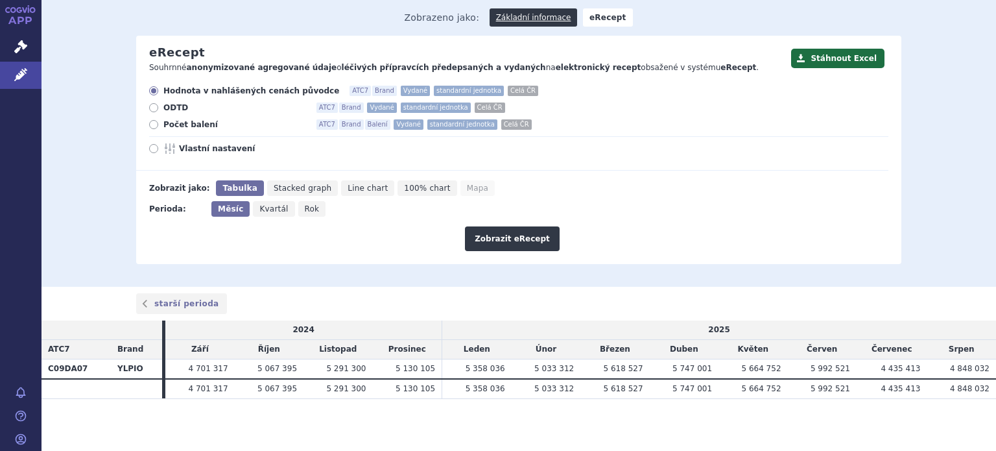
click at [206, 149] on span "Vlastní nastavení" at bounding box center [250, 148] width 143 height 10
click at [159, 149] on input "Vlastní nastavení" at bounding box center [154, 150] width 8 height 8
radio input "true"
click at [149, 150] on icon at bounding box center [153, 148] width 9 height 9
click at [150, 150] on input "Vlastní nastavení" at bounding box center [154, 150] width 8 height 8
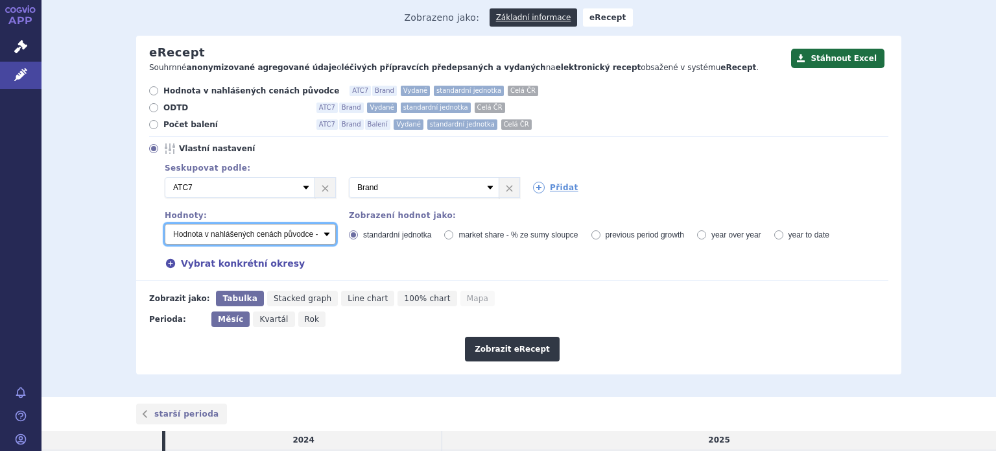
click at [314, 237] on select "Počet balení - vydané Hodnota v nahlášených cenách původce - vydané [DIS-13] Ho…" at bounding box center [250, 234] width 171 height 21
click at [165, 224] on select "Počet balení - vydané Hodnota v nahlášených cenách původce - vydané [DIS-13] Ho…" at bounding box center [250, 234] width 171 height 21
click at [311, 233] on select "Počet balení - vydané Hodnota v nahlášených cenách původce - vydané [DIS-13] Ho…" at bounding box center [250, 234] width 171 height 21
select select "predepsanePackages"
click at [165, 224] on select "Počet balení - vydané Hodnota v nahlášených cenách původce - vydané [DIS-13] Ho…" at bounding box center [250, 234] width 171 height 21
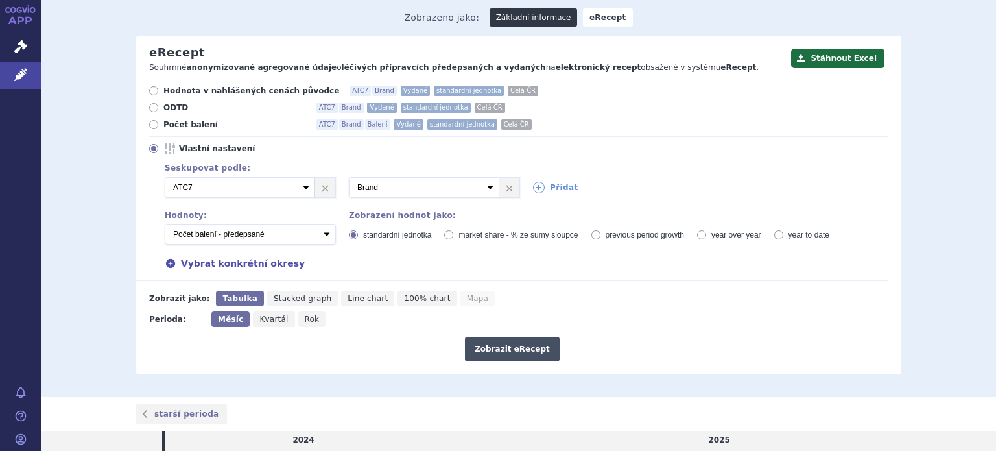
click at [530, 355] on button "Zobrazit eRecept" at bounding box center [512, 349] width 95 height 25
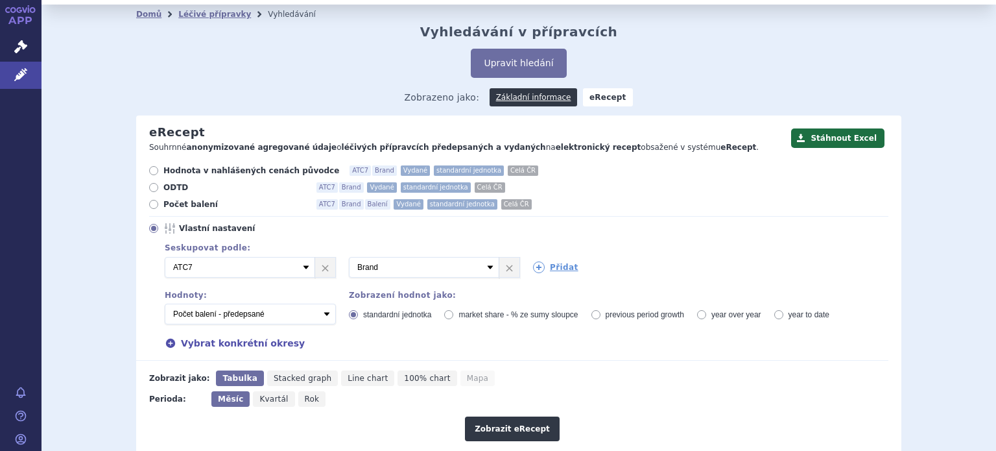
scroll to position [19, 0]
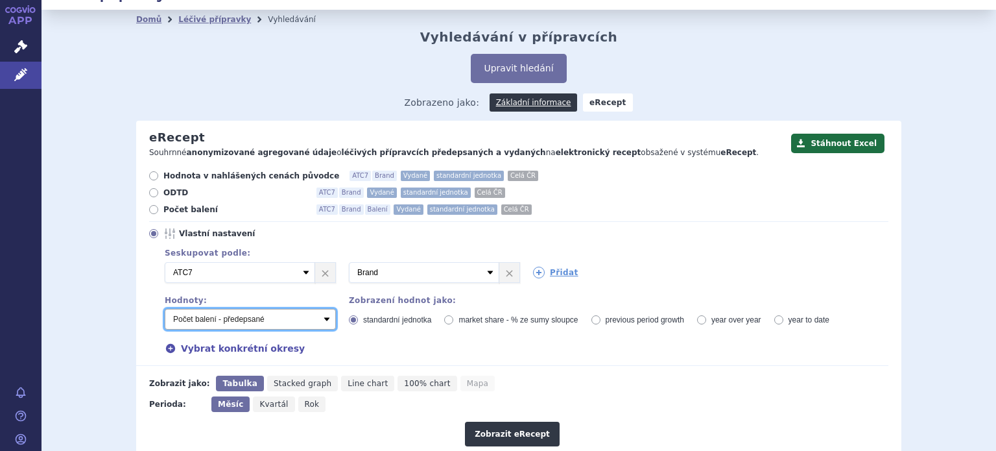
click at [319, 325] on select "Počet balení - vydané Hodnota v nahlášených cenách původce - vydané [DIS-13] Ho…" at bounding box center [250, 319] width 171 height 21
select select "predepsaneUtdd"
click at [165, 309] on select "Počet balení - vydané Hodnota v nahlášených cenách původce - vydané [DIS-13] Ho…" at bounding box center [250, 319] width 171 height 21
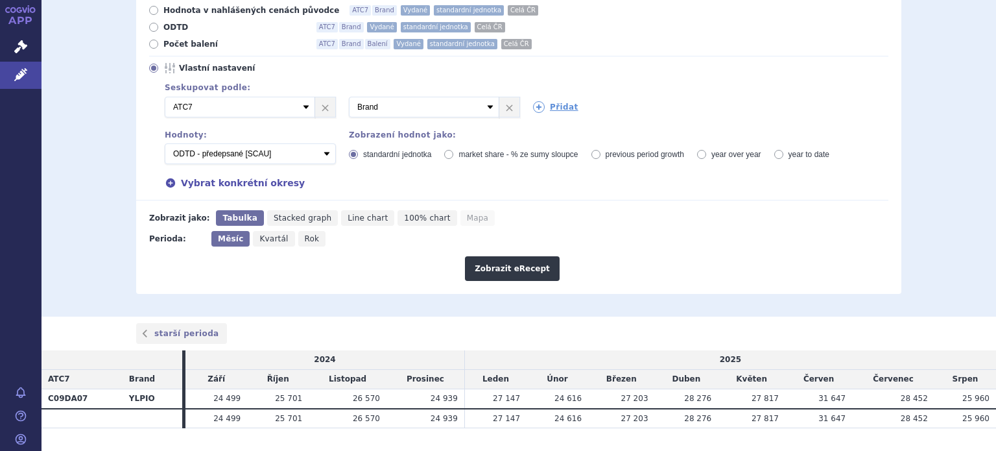
scroll to position [213, 0]
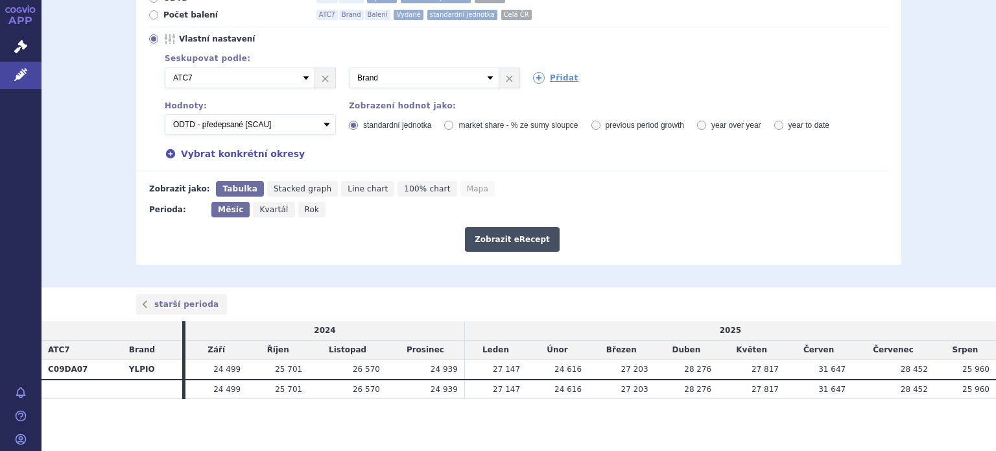
click at [534, 243] on button "Zobrazit eRecept" at bounding box center [512, 239] width 95 height 25
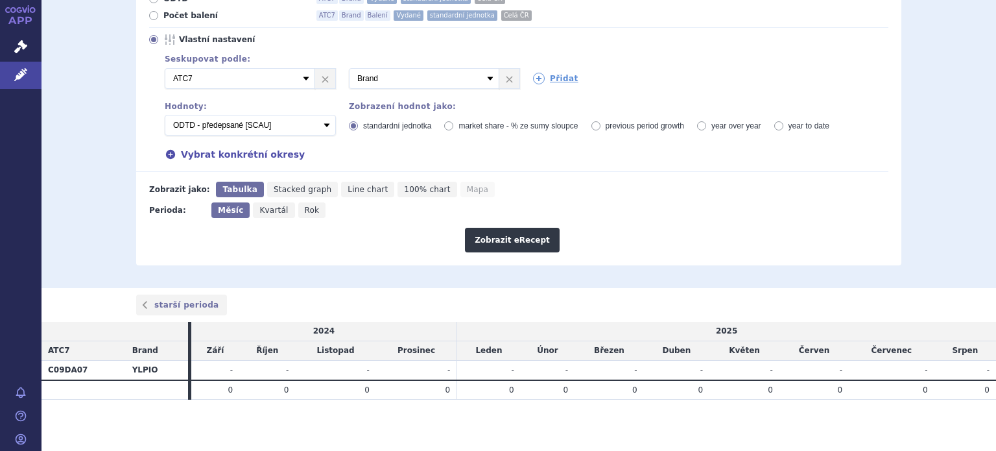
scroll to position [213, 0]
click at [524, 248] on button "Zobrazit eRecept" at bounding box center [512, 239] width 95 height 25
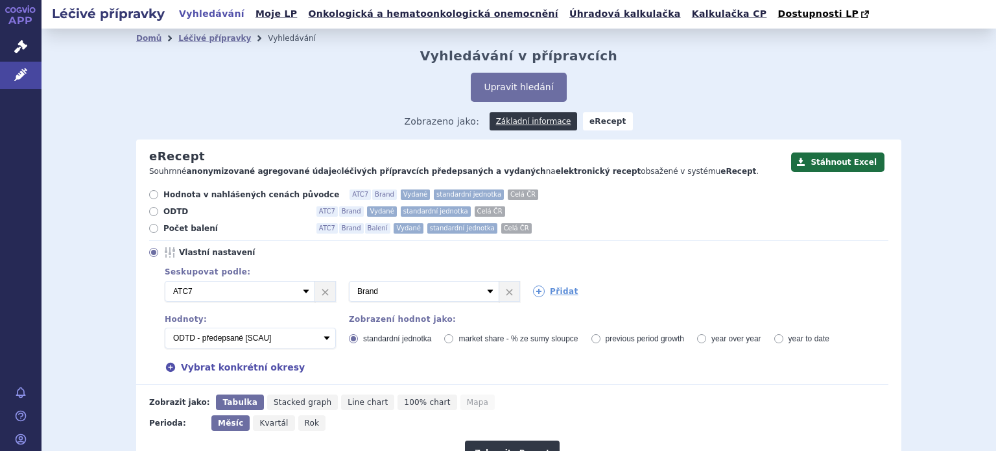
scroll to position [213, 0]
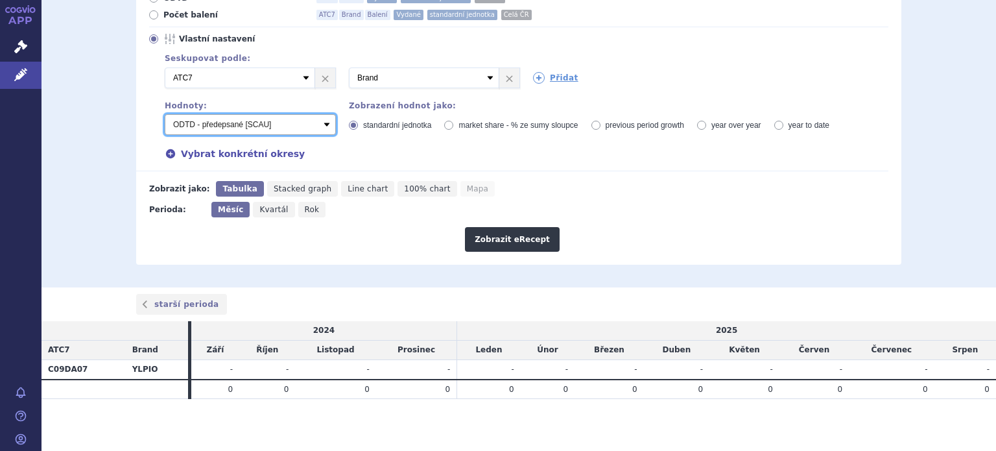
click at [313, 126] on select "Počet balení - vydané Hodnota v nahlášených cenách původce - vydané [DIS-13] Ho…" at bounding box center [250, 124] width 171 height 21
click at [165, 114] on select "Počet balení - vydané Hodnota v nahlášených cenách původce - vydané [DIS-13] Ho…" at bounding box center [250, 124] width 171 height 21
click at [514, 167] on div "Hodnota v nahlášených cenách původce ATC7 Brand Vydané standardní jednotka Celá…" at bounding box center [512, 73] width 752 height 195
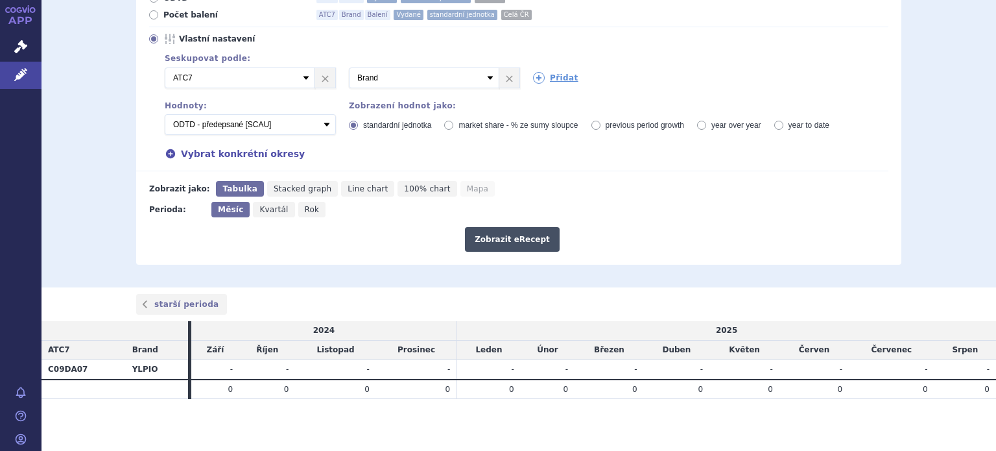
click at [509, 236] on button "Zobrazit eRecept" at bounding box center [512, 239] width 95 height 25
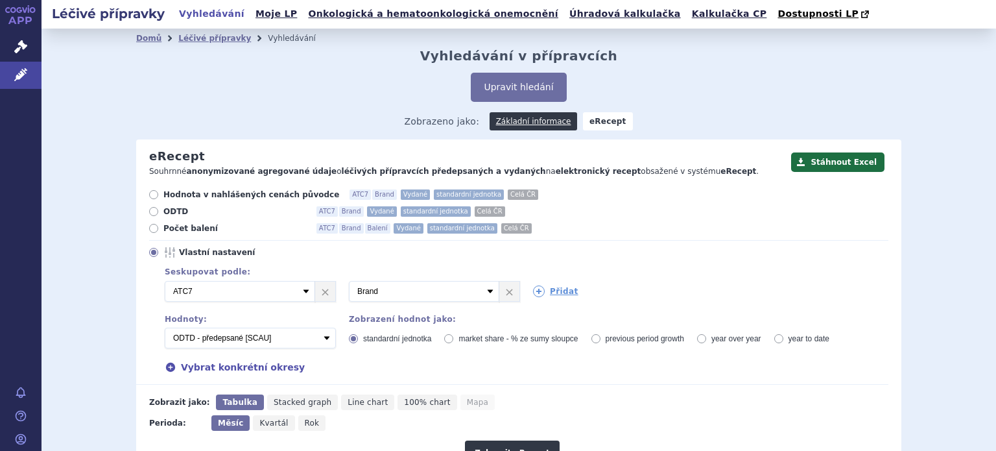
scroll to position [213, 0]
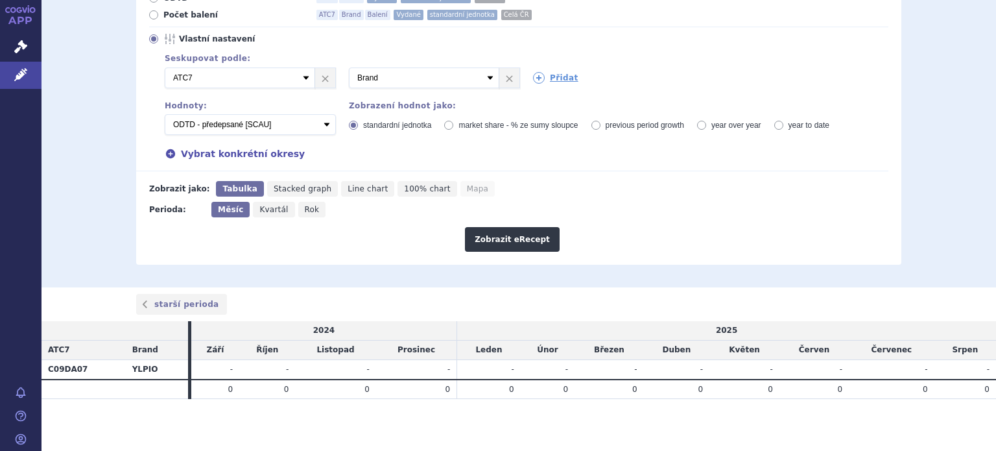
click at [545, 391] on td "0" at bounding box center [548, 388] width 54 height 19
click at [358, 193] on span "Line chart" at bounding box center [368, 188] width 40 height 9
click at [350, 189] on input "Line chart" at bounding box center [345, 185] width 8 height 8
radio input "true"
click at [494, 231] on button "Zobrazit eRecept" at bounding box center [512, 239] width 95 height 25
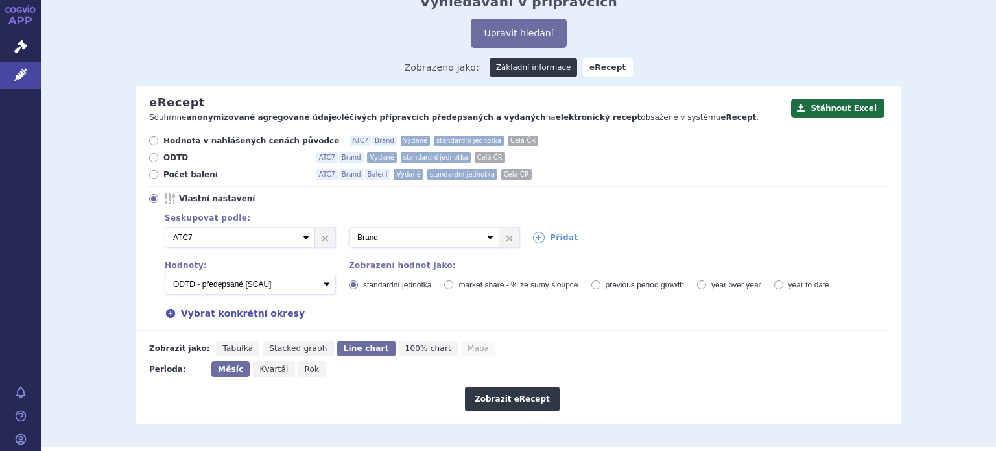
scroll to position [130, 0]
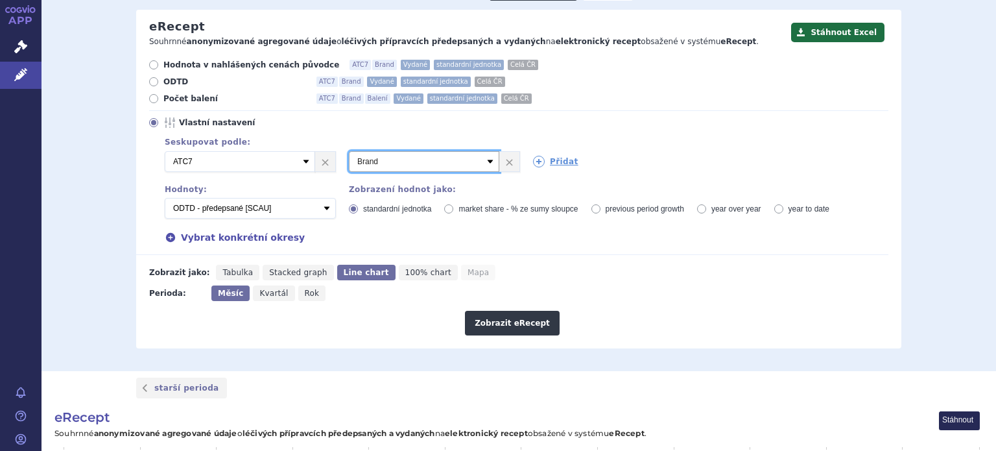
click at [413, 165] on select "Vyberte groupování ATC3 ATC5 ATC7 Brand Balení Síla Forma SÚKL kód MAH VPOIS Re…" at bounding box center [424, 161] width 150 height 21
select select "package"
click at [349, 152] on select "Vyberte groupování ATC3 ATC5 ATC7 Brand Balení Síla Forma SÚKL kód MAH VPOIS Re…" at bounding box center [424, 161] width 150 height 21
click at [501, 322] on button "Zobrazit eRecept" at bounding box center [512, 323] width 95 height 25
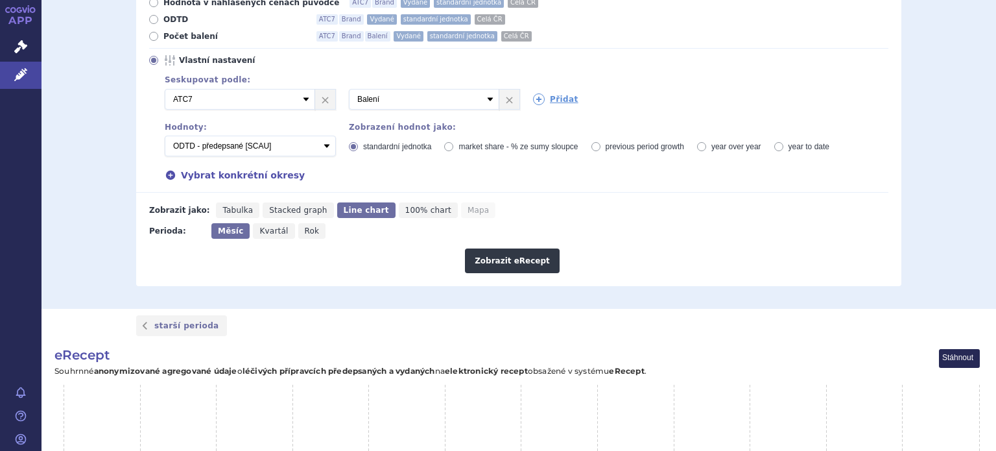
scroll to position [195, 0]
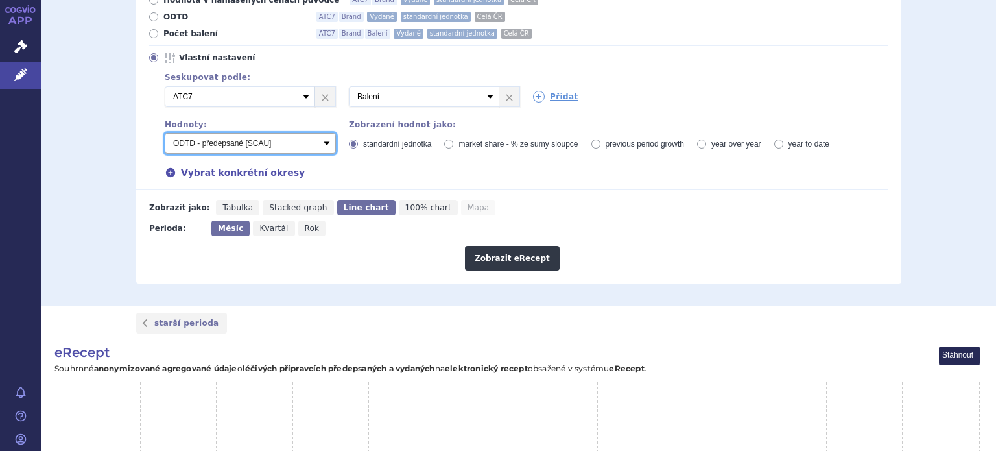
click at [309, 142] on select "Počet balení - vydané Hodnota v nahlášených cenách původce - vydané [DIS-13] Ho…" at bounding box center [250, 143] width 171 height 21
select select "predepsanePackages"
click at [165, 134] on select "Počet balení - vydané Hodnota v nahlášených cenách původce - vydané [DIS-13] Ho…" at bounding box center [250, 143] width 171 height 21
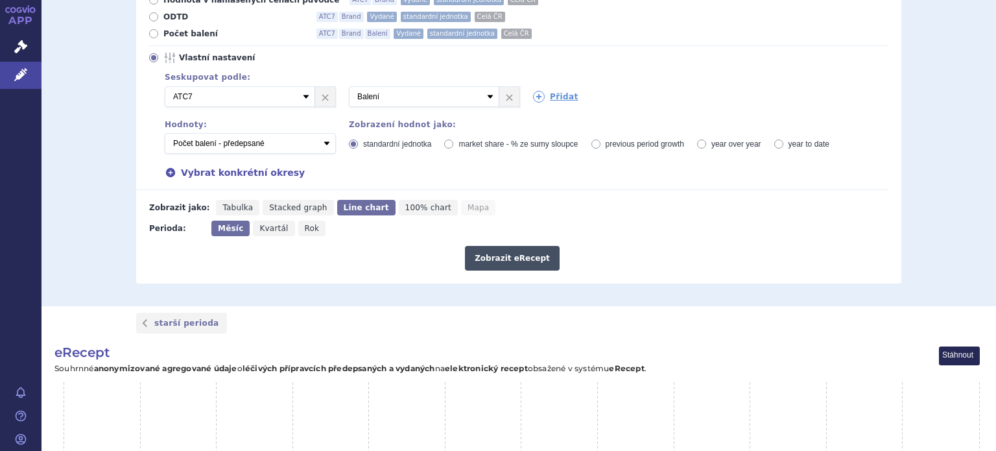
click at [496, 261] on button "Zobrazit eRecept" at bounding box center [512, 258] width 95 height 25
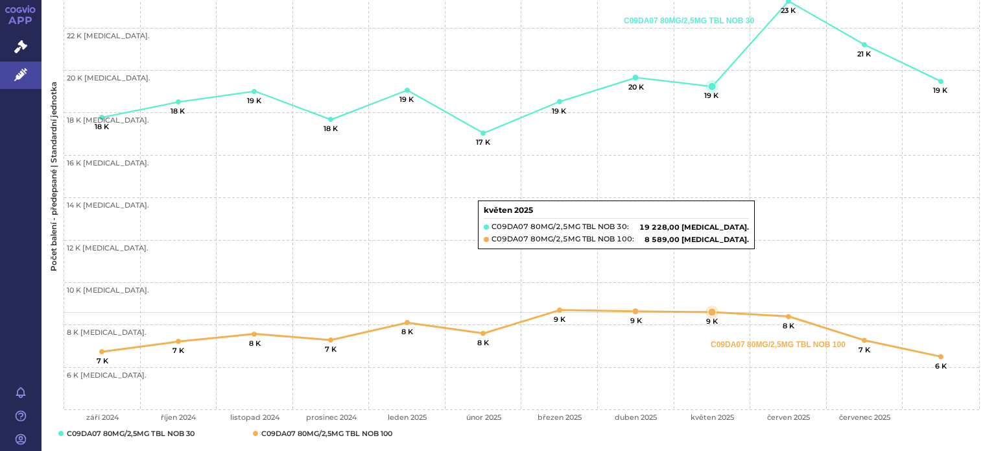
scroll to position [694, 0]
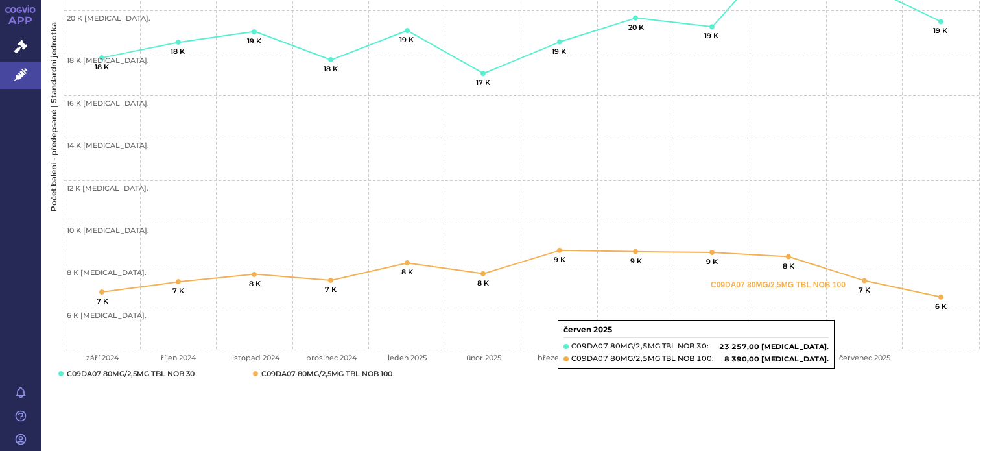
click at [728, 396] on rect "Interactive chart" at bounding box center [514, 120] width 944 height 558
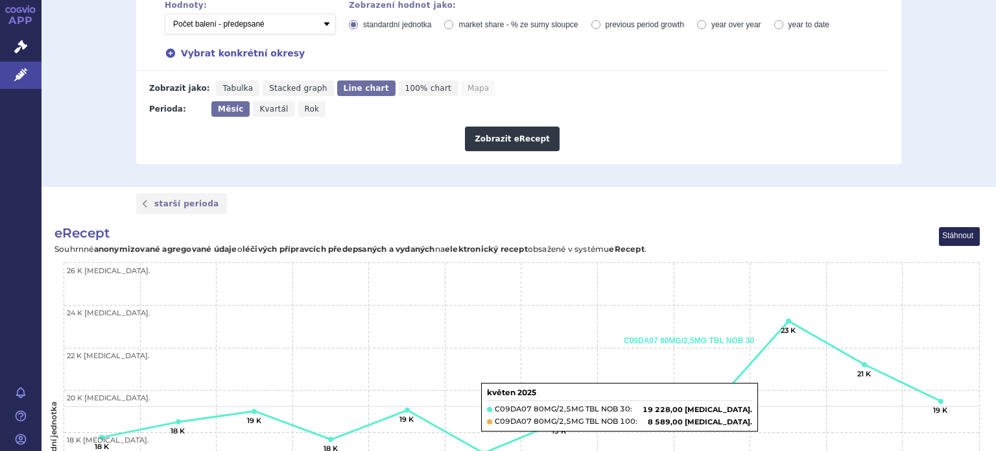
scroll to position [305, 0]
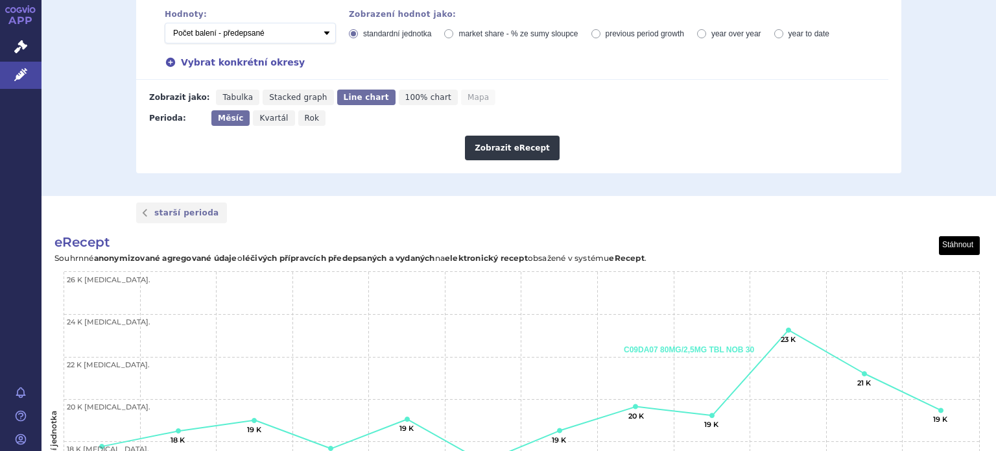
click at [962, 241] on button "View chart menu, eRecept" at bounding box center [960, 246] width 40 height 18
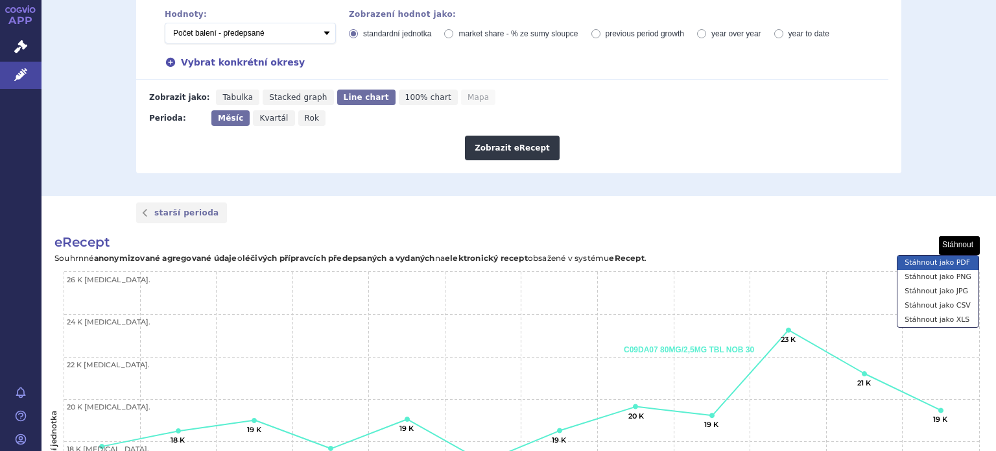
click at [966, 267] on li "Stáhnout jako PDF" at bounding box center [938, 263] width 81 height 14
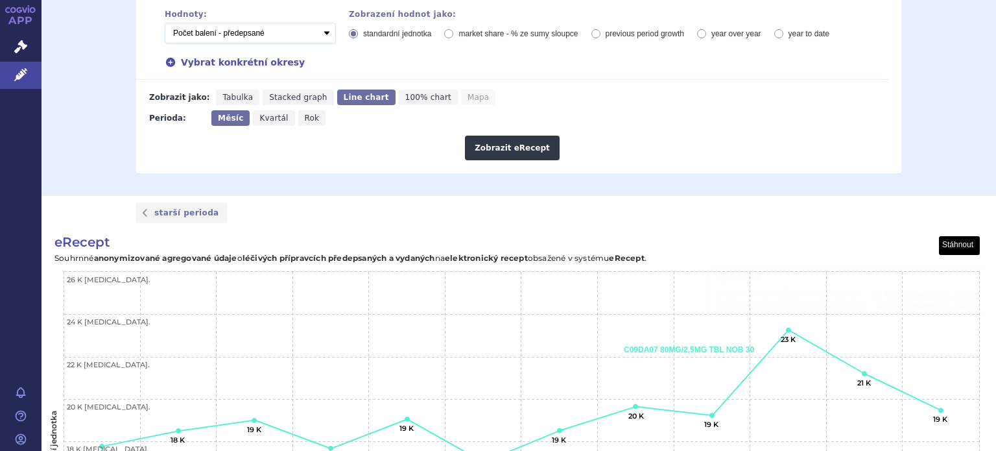
click at [955, 239] on button "View chart menu, eRecept" at bounding box center [960, 246] width 40 height 18
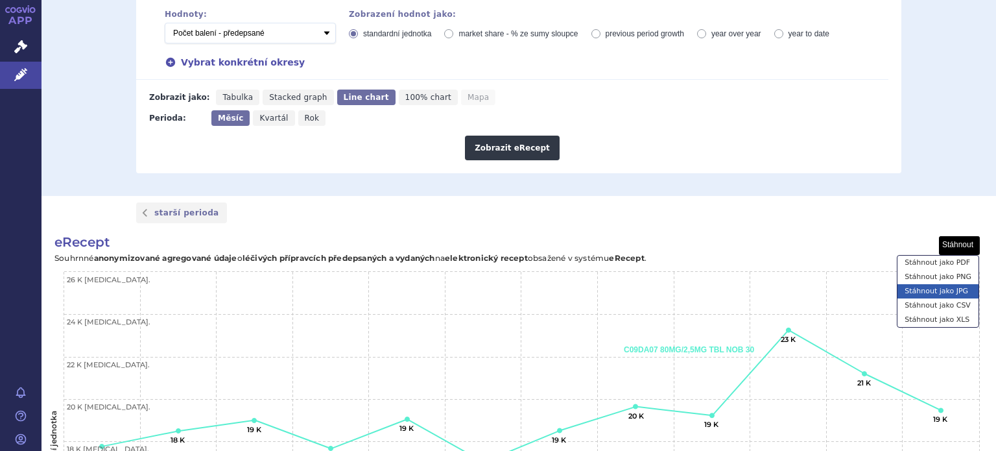
click at [947, 292] on li "Stáhnout jako JPG" at bounding box center [938, 291] width 81 height 14
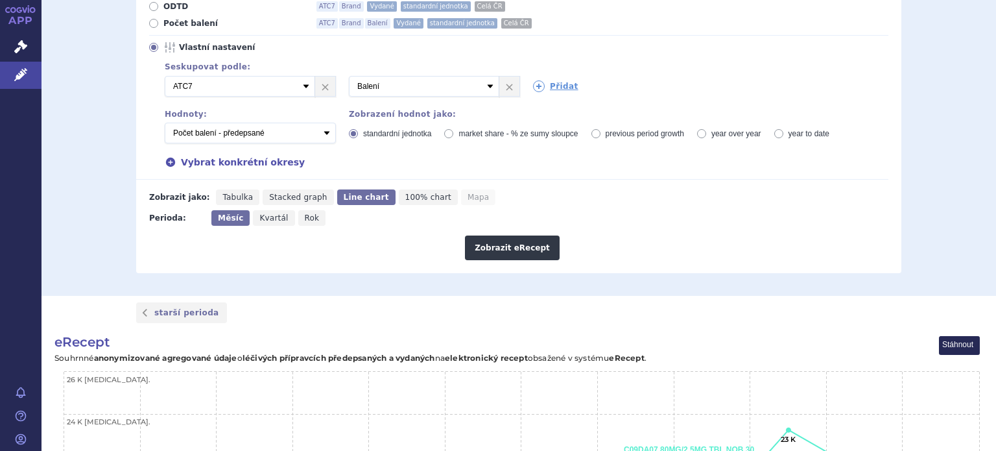
scroll to position [175, 0]
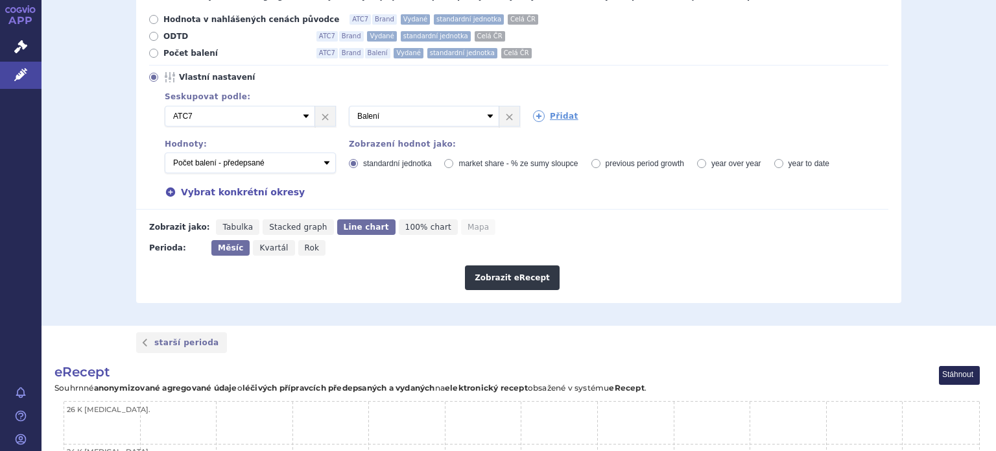
click at [265, 250] on span "Kvartál" at bounding box center [273, 247] width 29 height 9
click at [261, 248] on input "Kvartál" at bounding box center [257, 244] width 8 height 8
radio input "true"
click at [495, 276] on button "Zobrazit eRecept" at bounding box center [512, 277] width 95 height 25
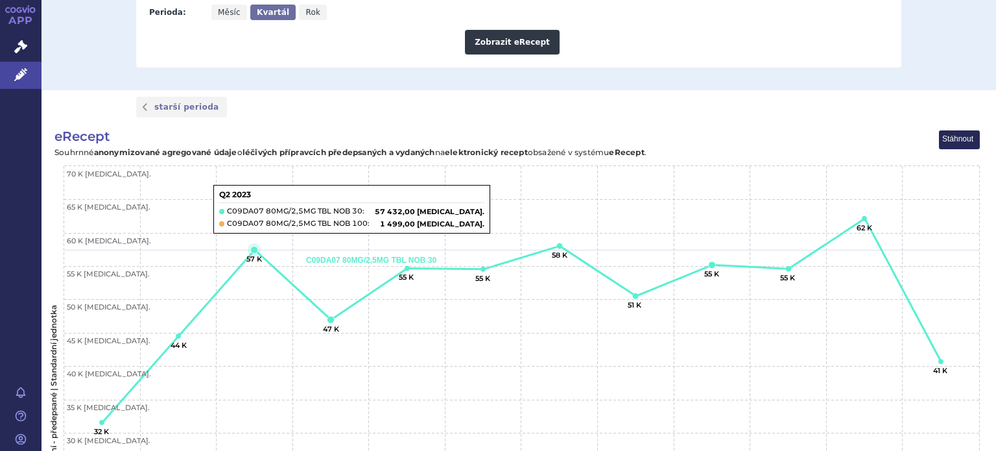
scroll to position [370, 0]
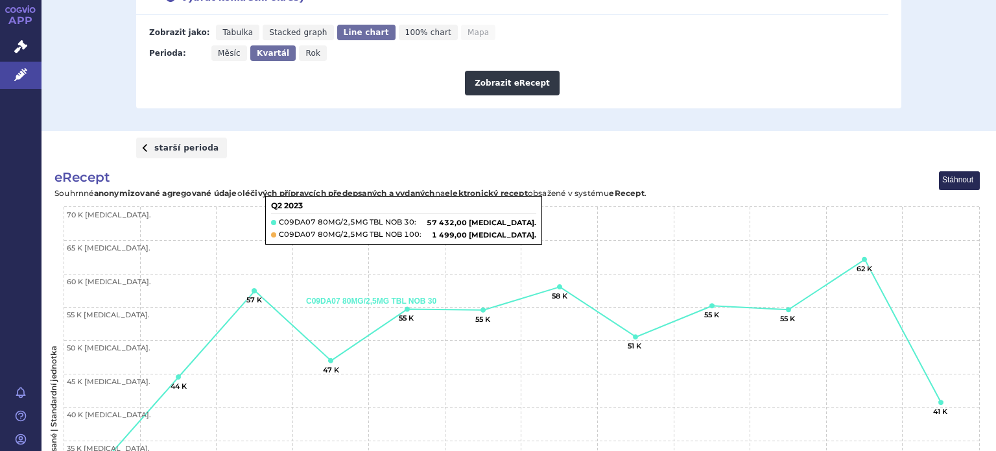
click at [186, 152] on link "starší perioda" at bounding box center [181, 147] width 91 height 21
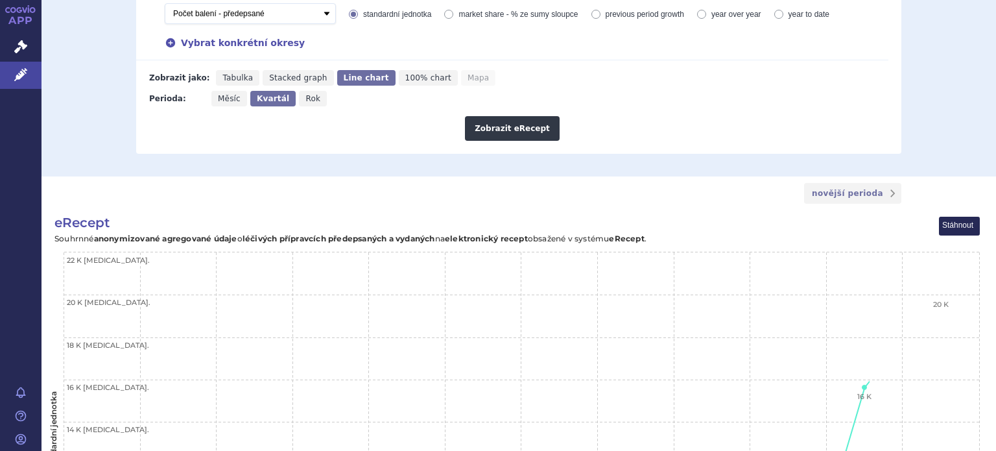
scroll to position [608, 0]
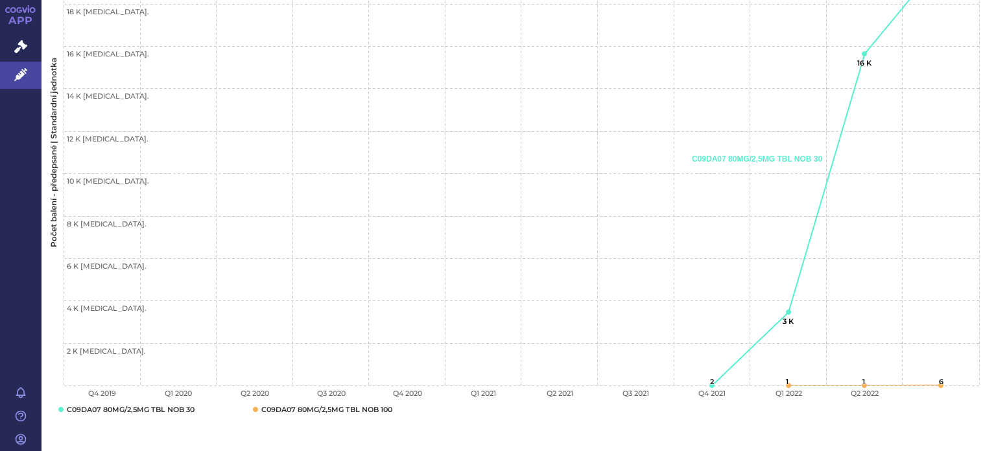
scroll to position [629, 0]
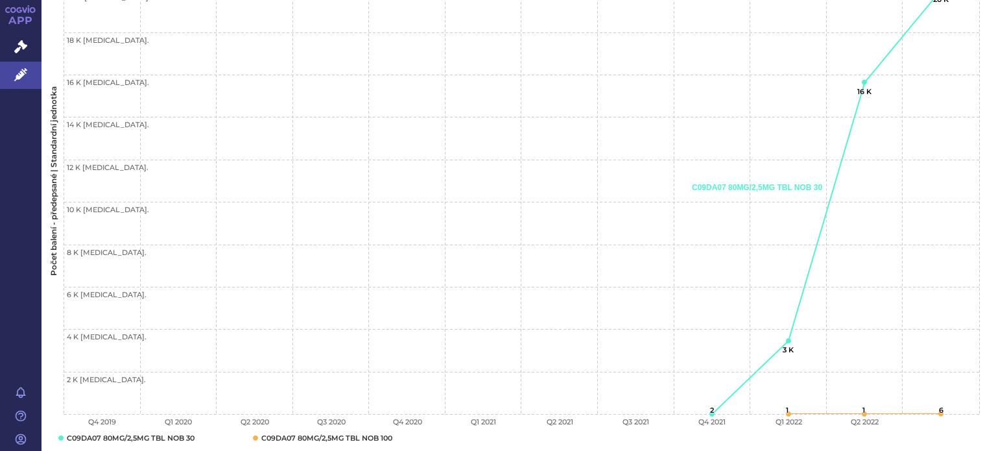
drag, startPoint x: 957, startPoint y: 439, endPoint x: 926, endPoint y: 438, distance: 31.2
click at [926, 438] on rect "Interactive chart" at bounding box center [514, 184] width 944 height 558
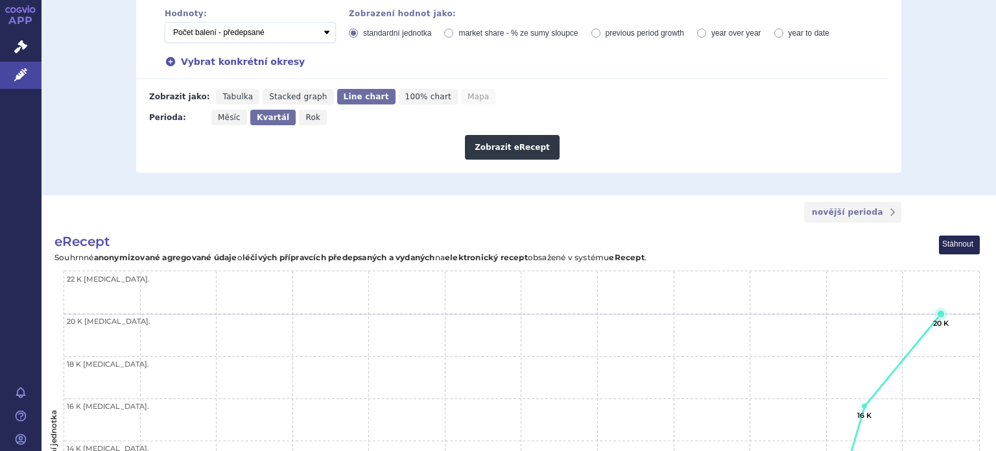
scroll to position [305, 0]
click at [224, 119] on span "Měsíc" at bounding box center [229, 117] width 23 height 9
click at [220, 119] on input "Měsíc" at bounding box center [215, 114] width 8 height 8
radio input "true"
click at [233, 99] on span "Tabulka" at bounding box center [237, 97] width 30 height 9
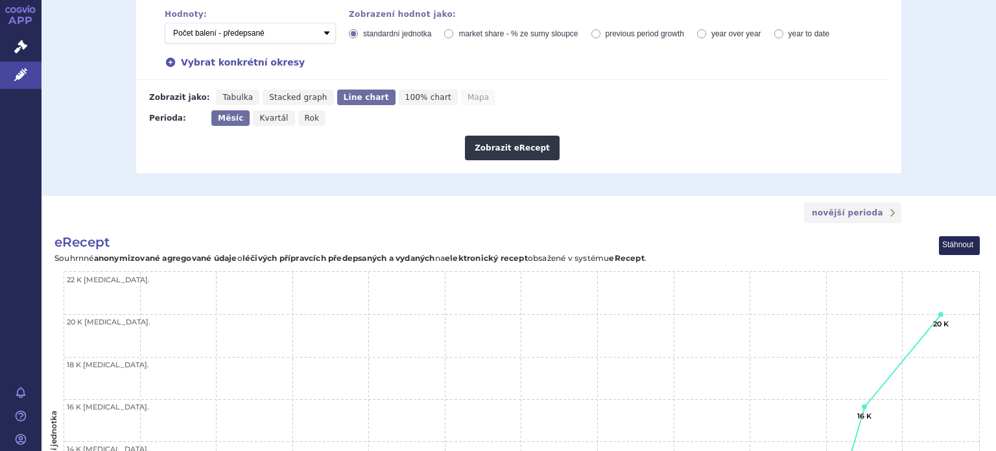
click at [224, 98] on input "Tabulka" at bounding box center [220, 93] width 8 height 8
radio input "true"
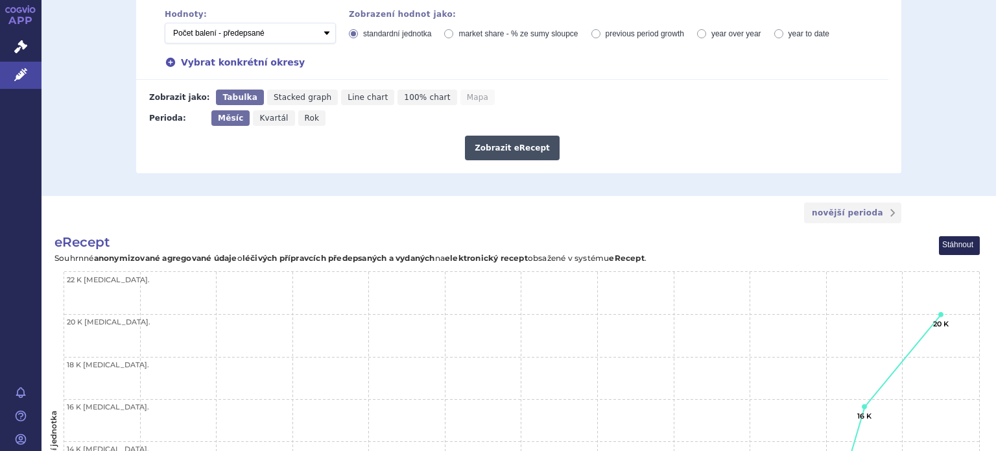
click at [522, 152] on button "Zobrazit eRecept" at bounding box center [512, 148] width 95 height 25
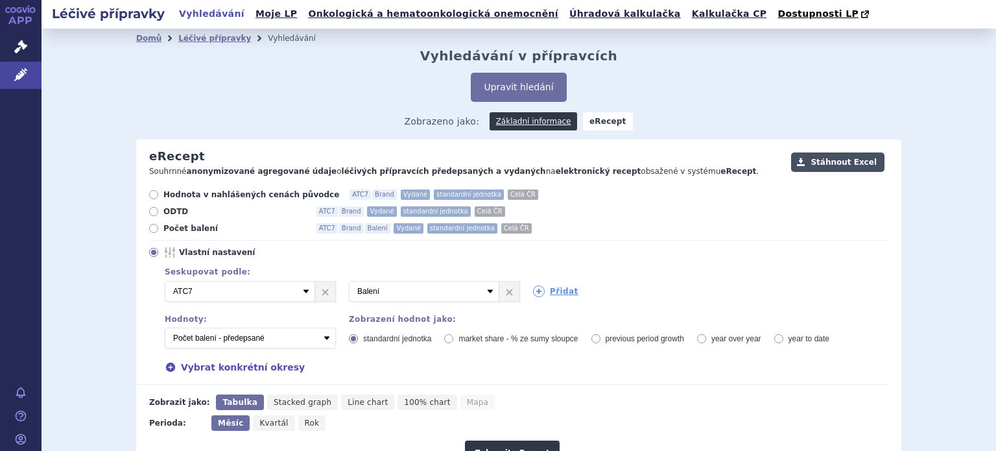
click at [856, 161] on button "Stáhnout Excel" at bounding box center [837, 161] width 93 height 19
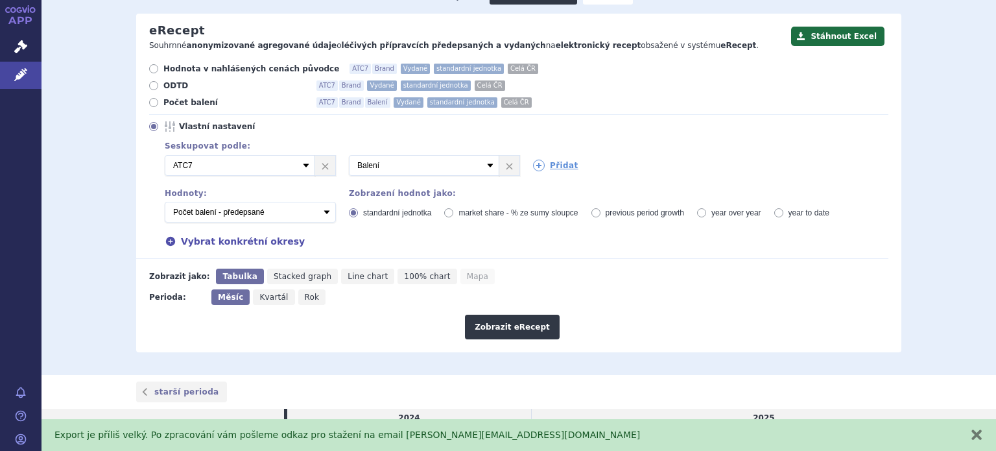
scroll to position [233, 0]
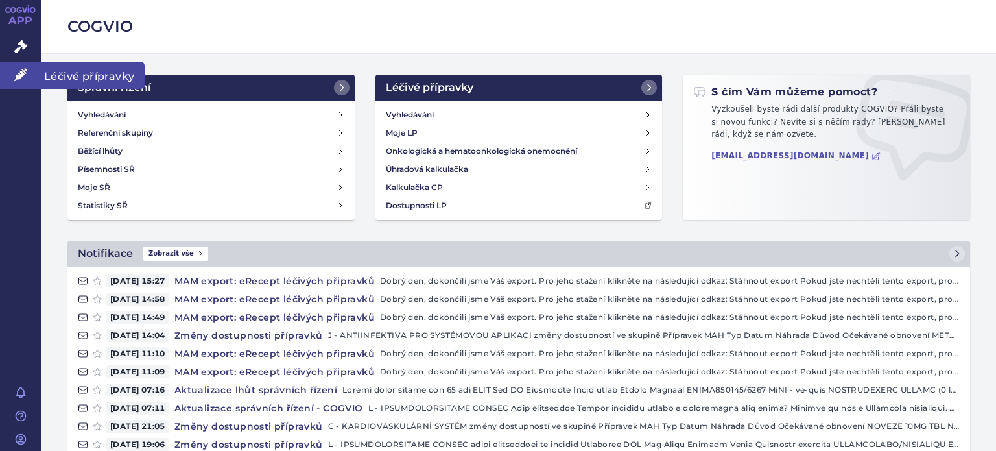
click at [23, 67] on link "Léčivé přípravky" at bounding box center [21, 75] width 42 height 27
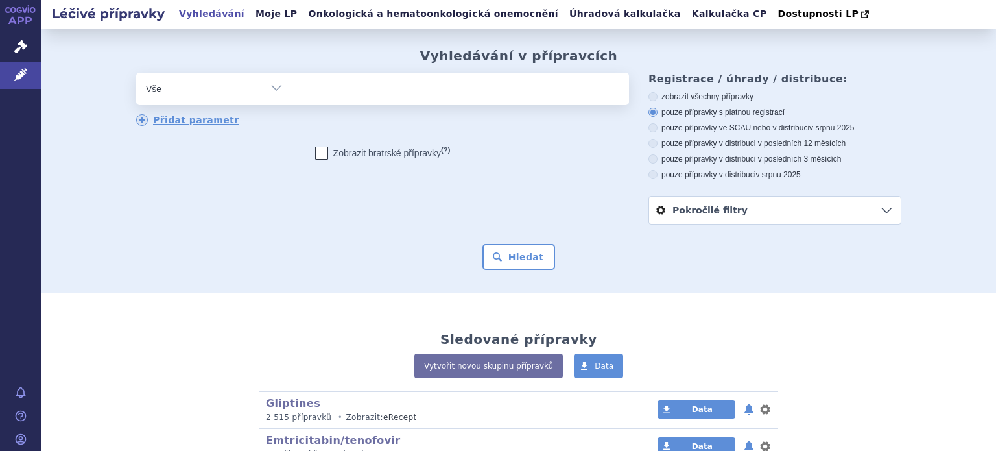
click at [405, 88] on ul at bounding box center [460, 86] width 337 height 27
click at [292, 88] on select at bounding box center [292, 88] width 1 height 32
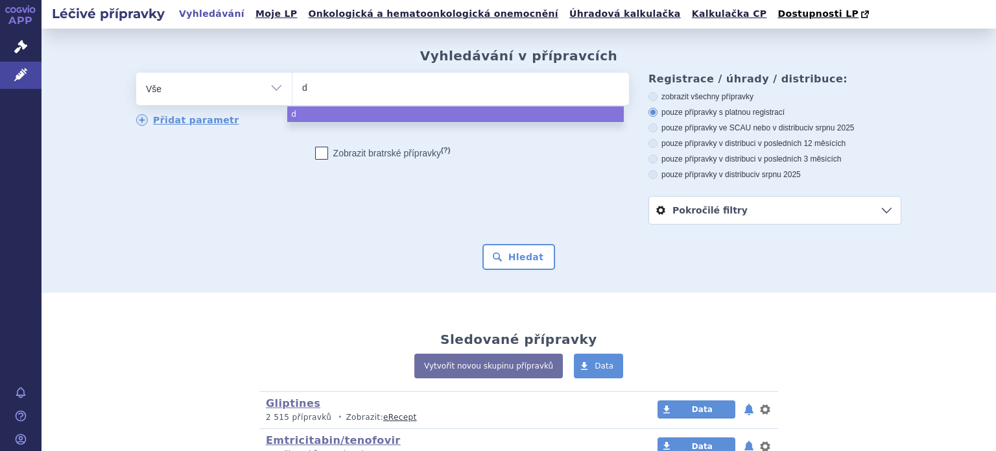
type input "de"
type input "del"
type input "delia"
type input "delianda"
select select "delianda"
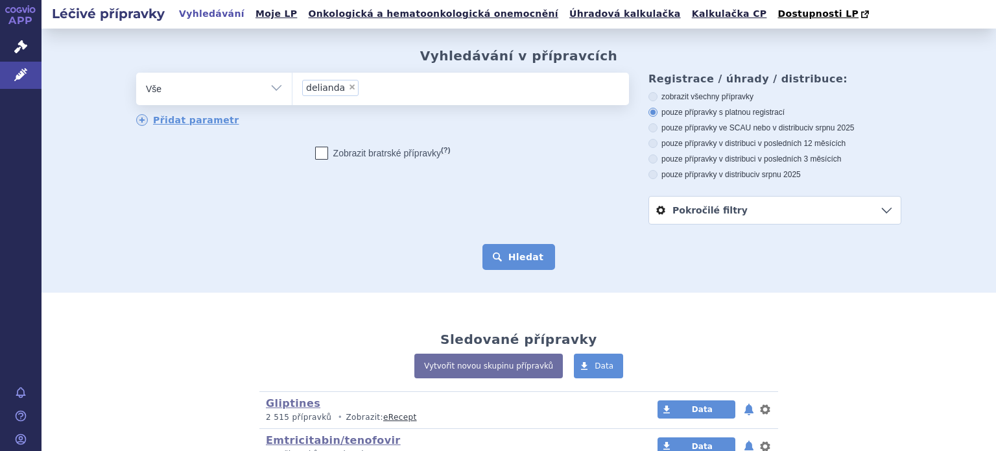
click at [536, 257] on button "Hledat" at bounding box center [518, 257] width 73 height 26
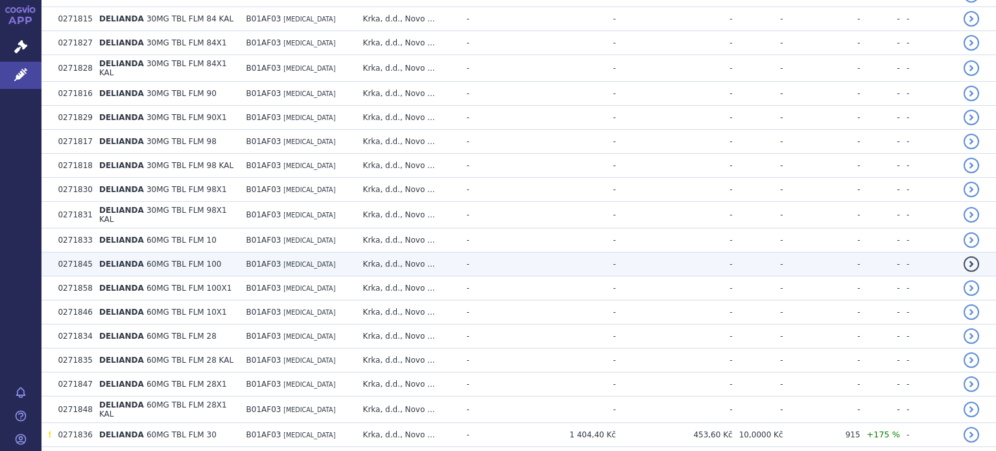
scroll to position [1038, 0]
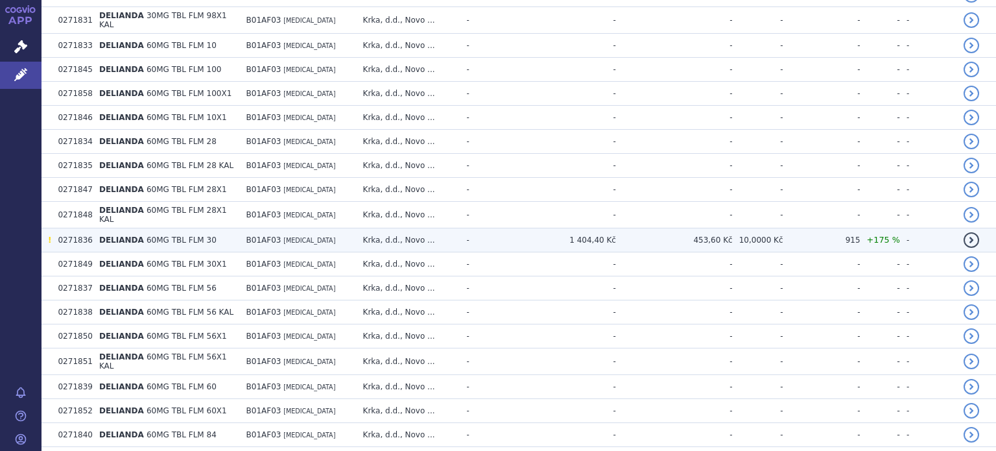
click at [49, 235] on span "!" at bounding box center [49, 239] width 3 height 9
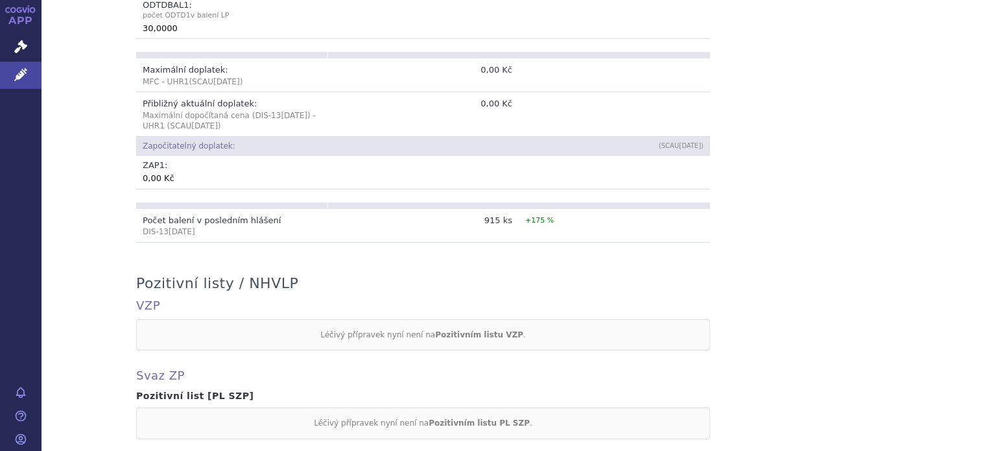
scroll to position [908, 0]
